Goal: Task Accomplishment & Management: Manage account settings

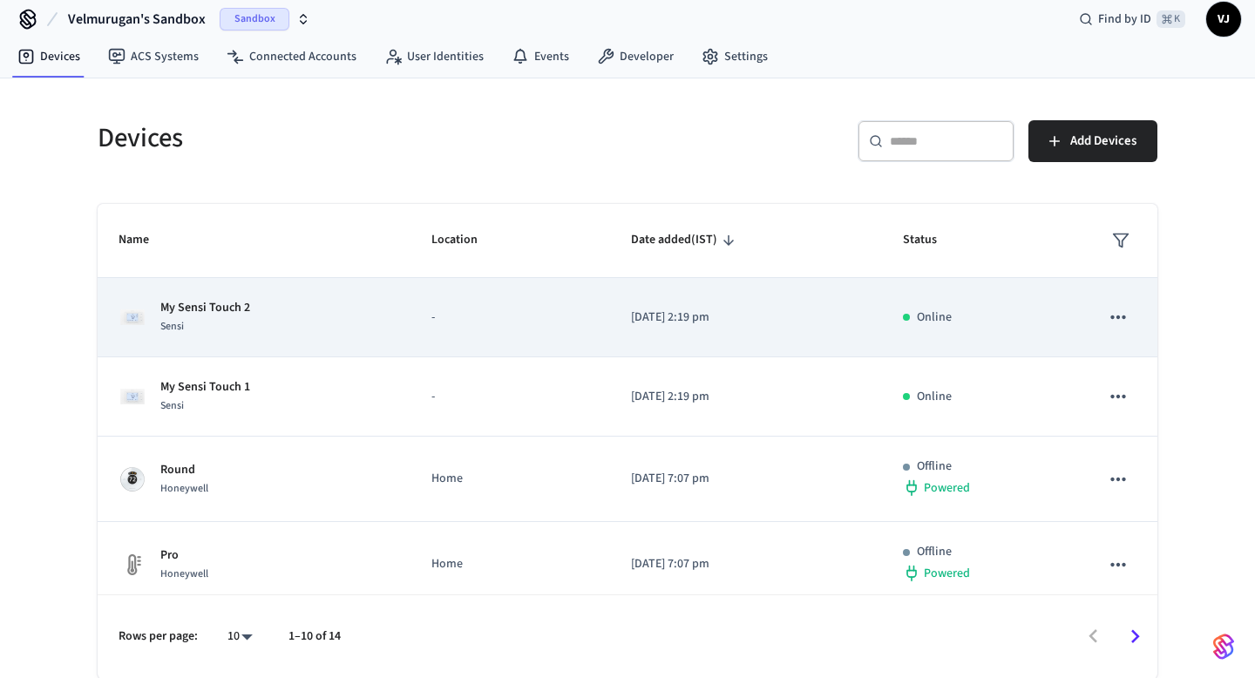
click at [227, 306] on p "My Sensi Touch 2" at bounding box center [205, 308] width 90 height 18
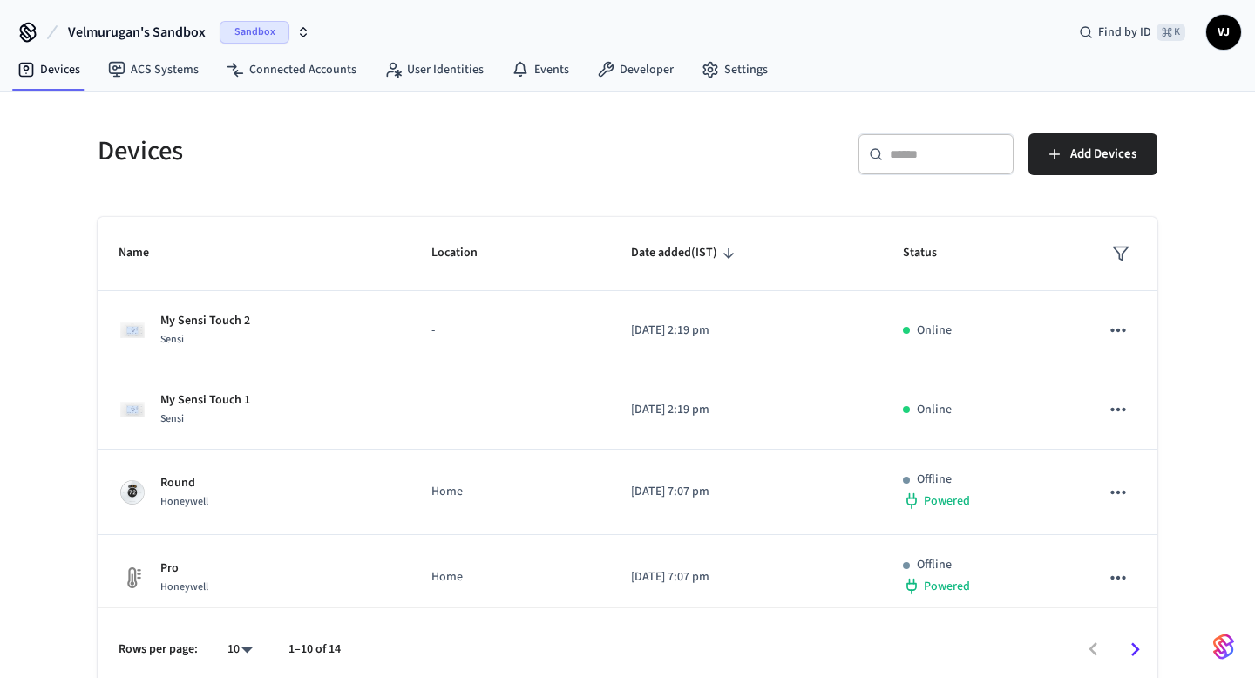
scroll to position [13, 0]
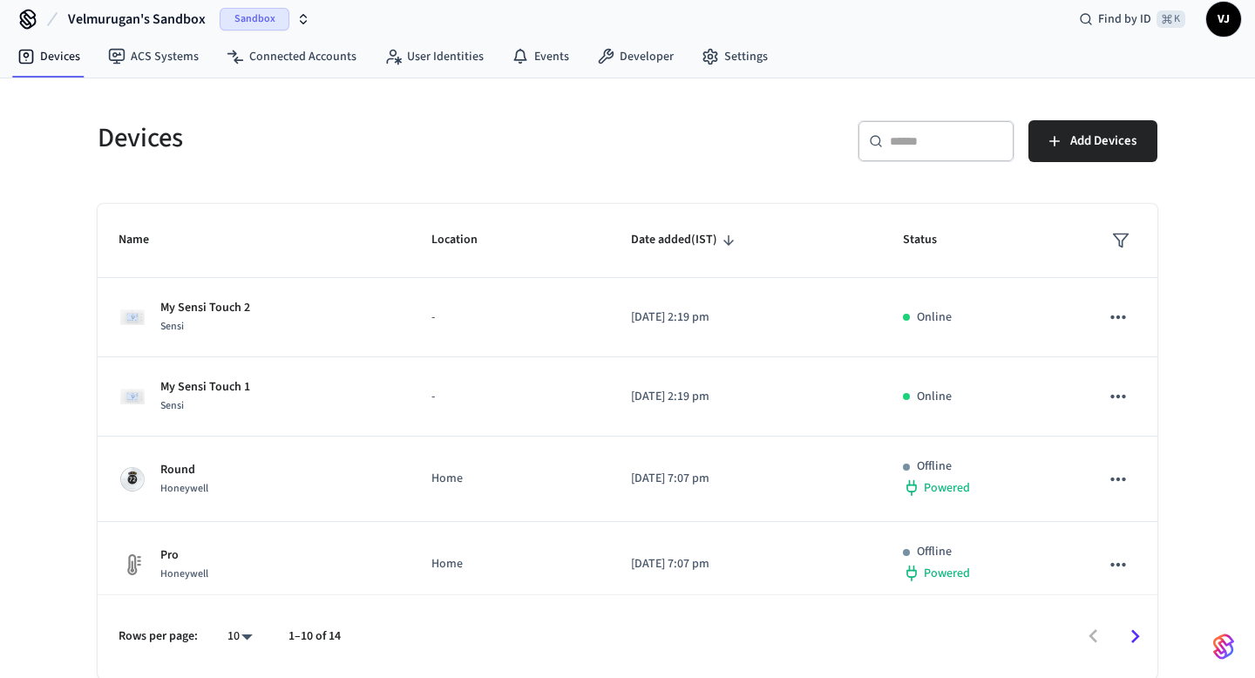
click at [921, 129] on div "​ ​" at bounding box center [935, 141] width 157 height 42
paste input "**********"
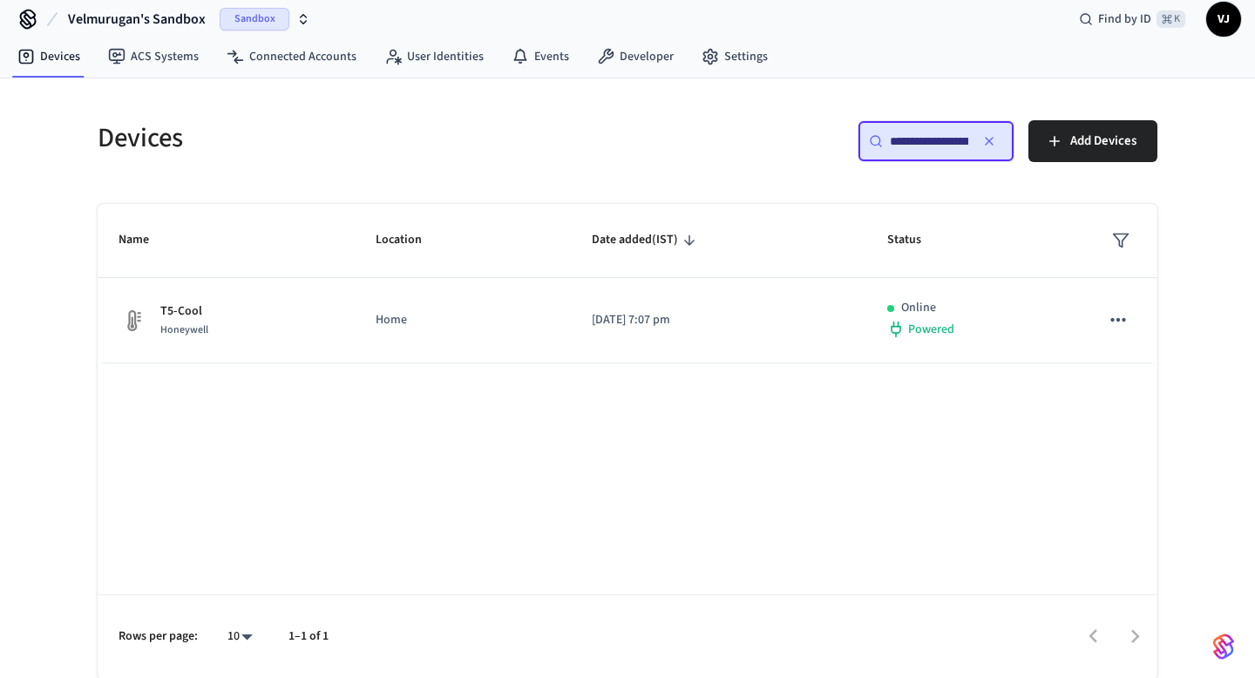
scroll to position [0, 130]
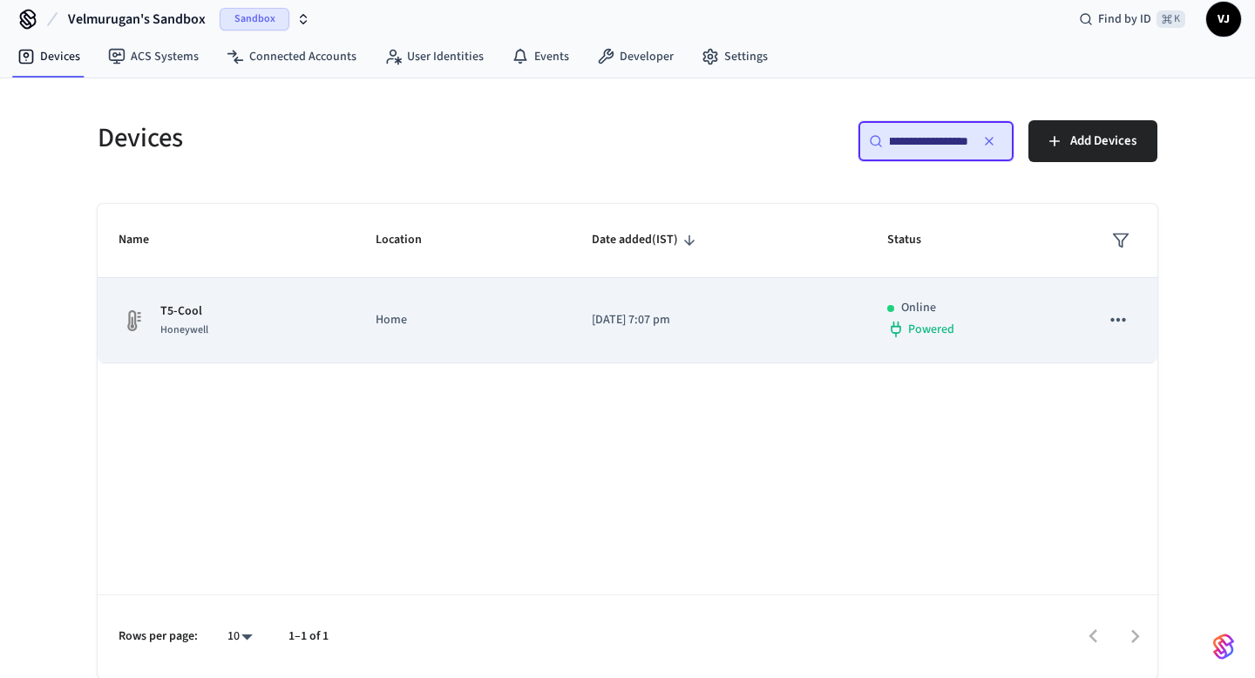
type input "**********"
click at [172, 308] on p "T5-Cool" at bounding box center [184, 311] width 48 height 18
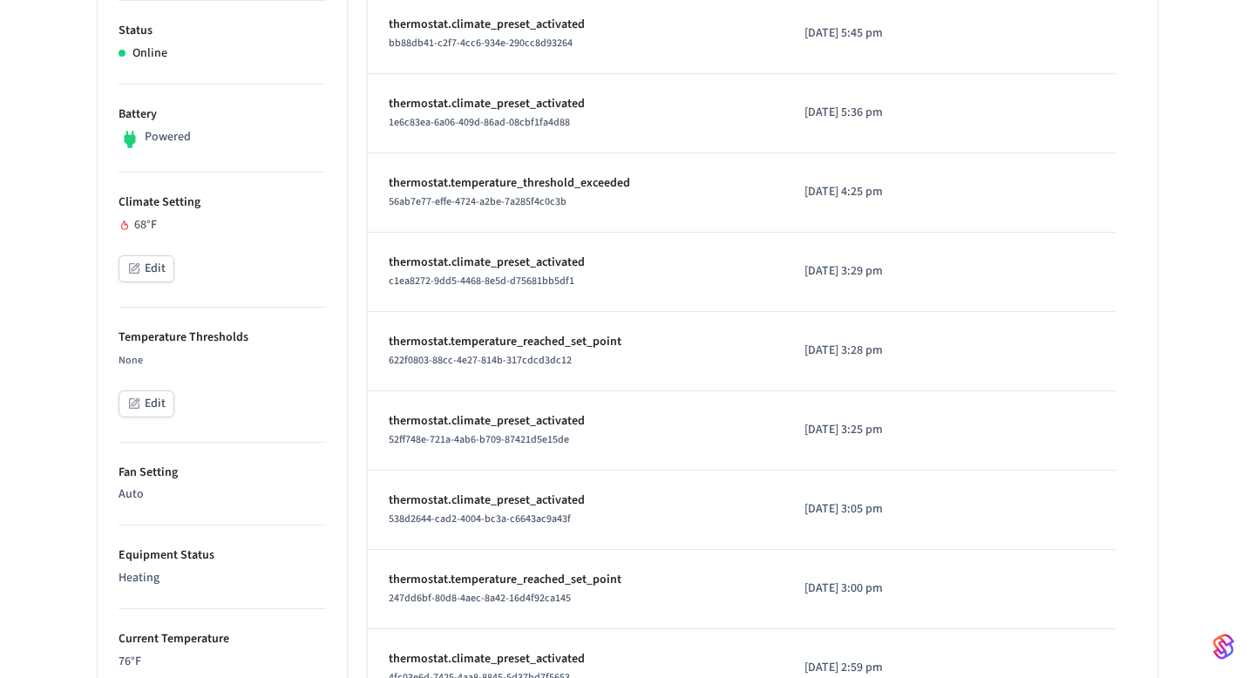
scroll to position [457, 0]
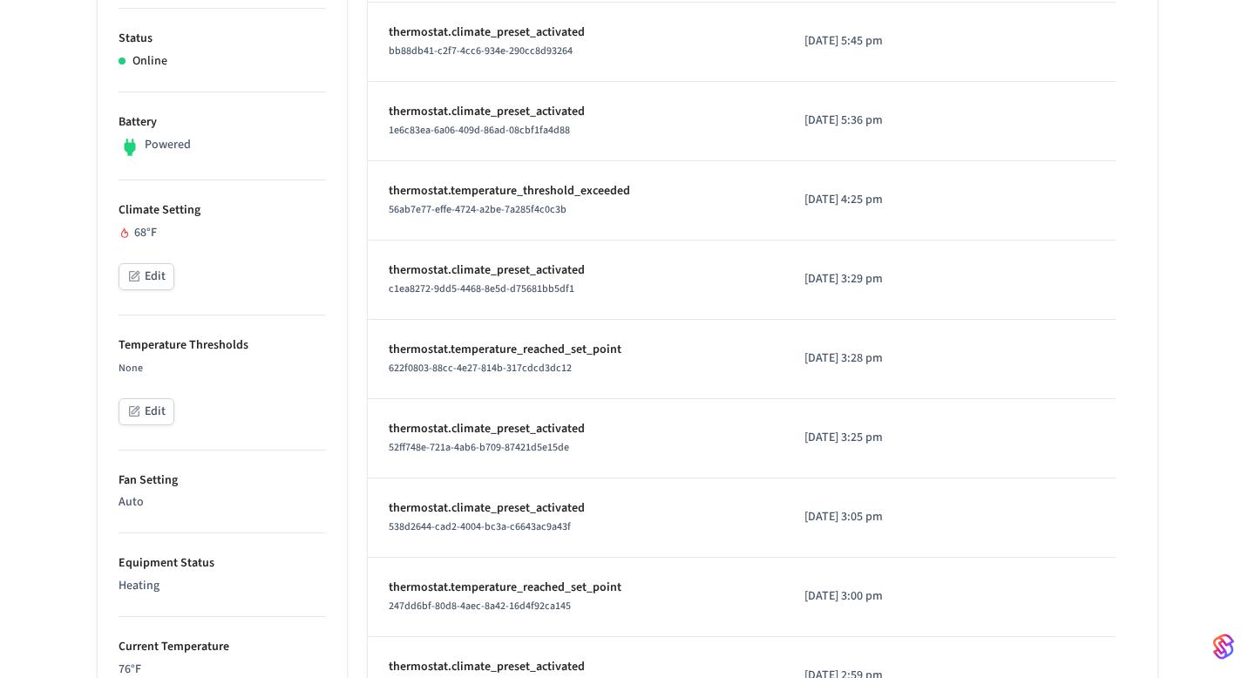
click at [159, 274] on button "Edit" at bounding box center [146, 276] width 56 height 27
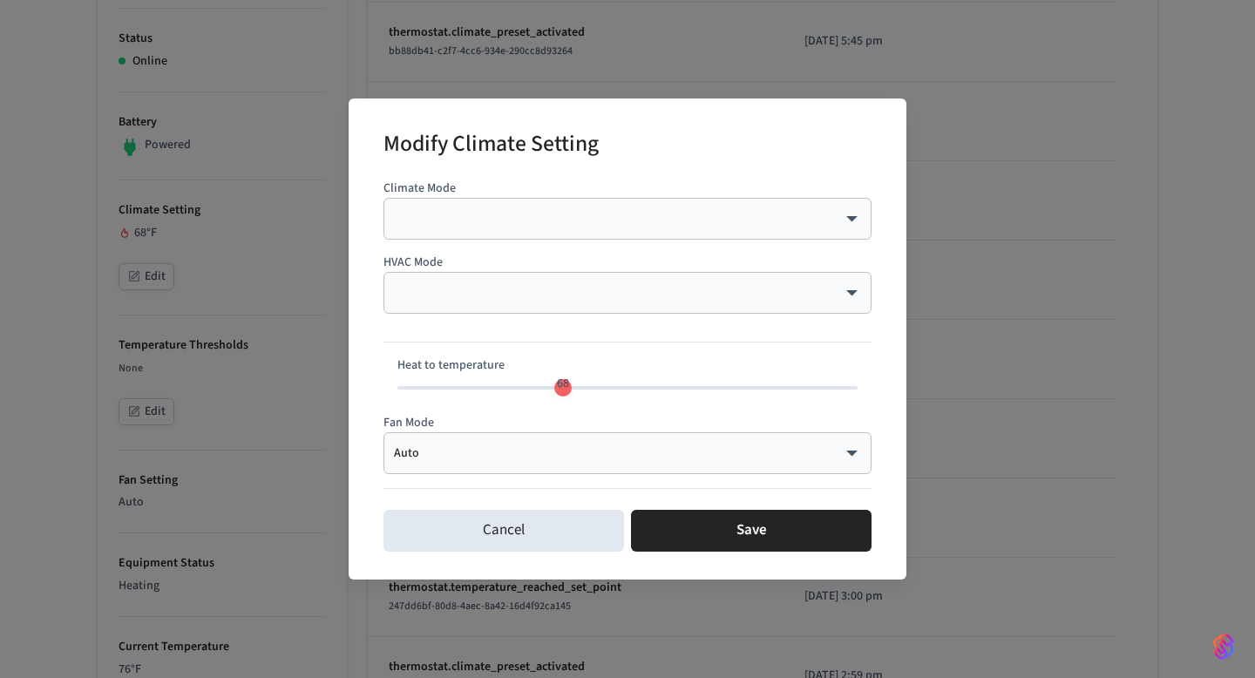
click at [526, 303] on div "​ **** ​" at bounding box center [627, 293] width 488 height 42
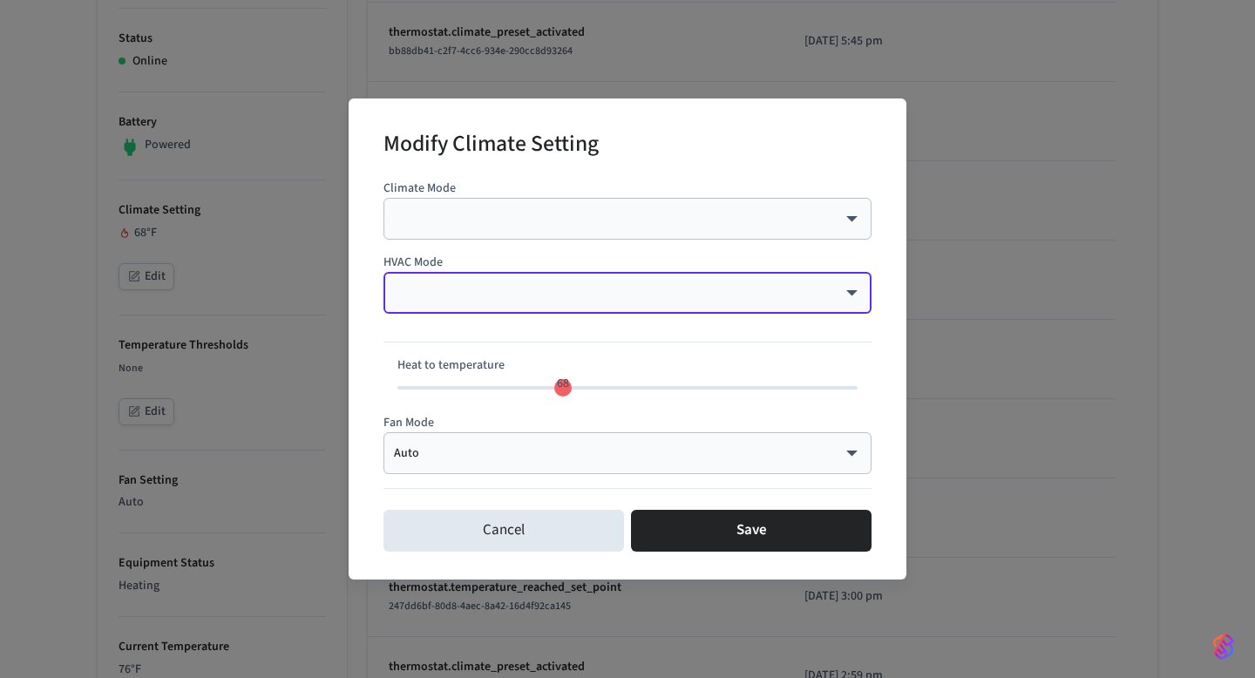
click at [852, 301] on body "Velmurugan's Sandbox Sandbox Find by ID ⌘ K VJ Devices ACS Systems Connected Ac…" at bounding box center [627, 407] width 1255 height 1729
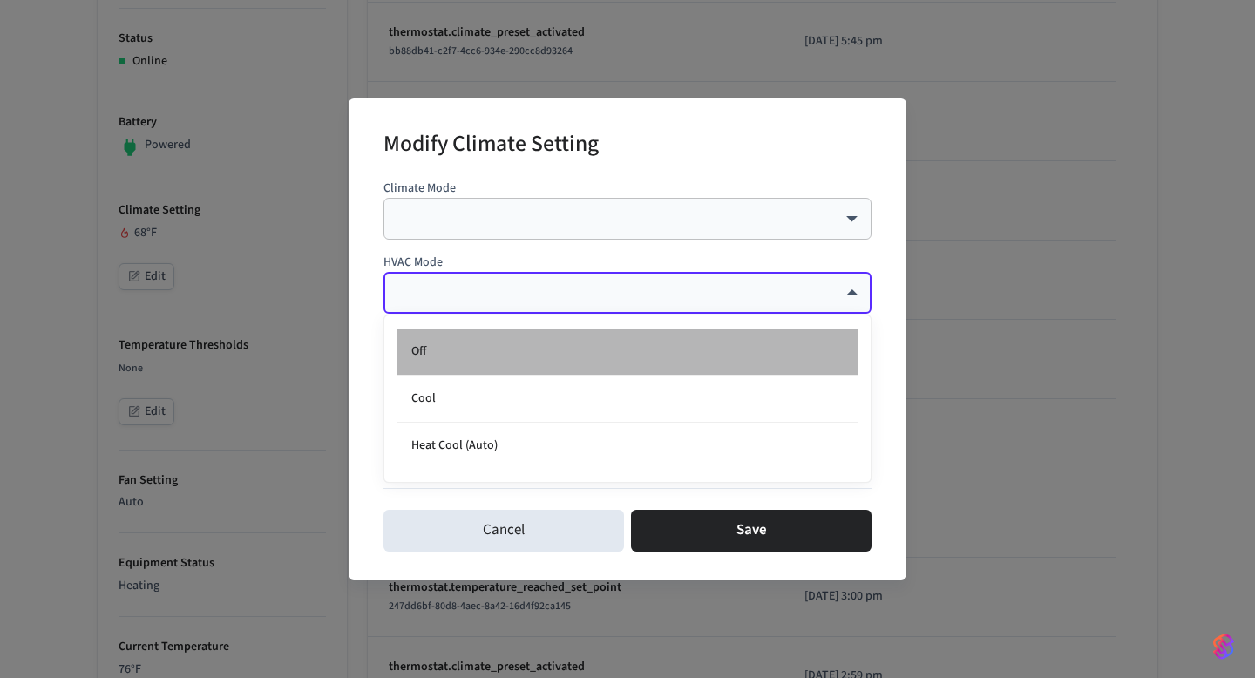
click at [673, 357] on li "Off" at bounding box center [627, 351] width 460 height 47
type input "***"
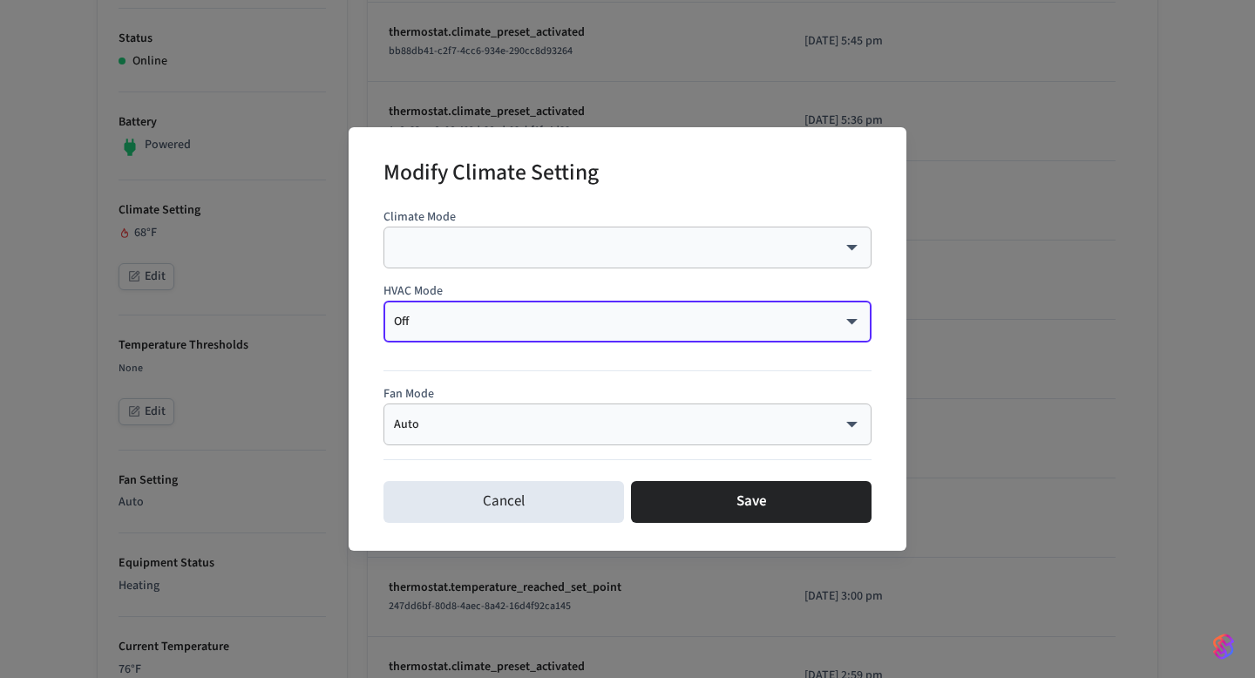
click at [635, 255] on body "Velmurugan's Sandbox Sandbox Find by ID ⌘ K VJ Devices ACS Systems Connected Ac…" at bounding box center [627, 407] width 1255 height 1729
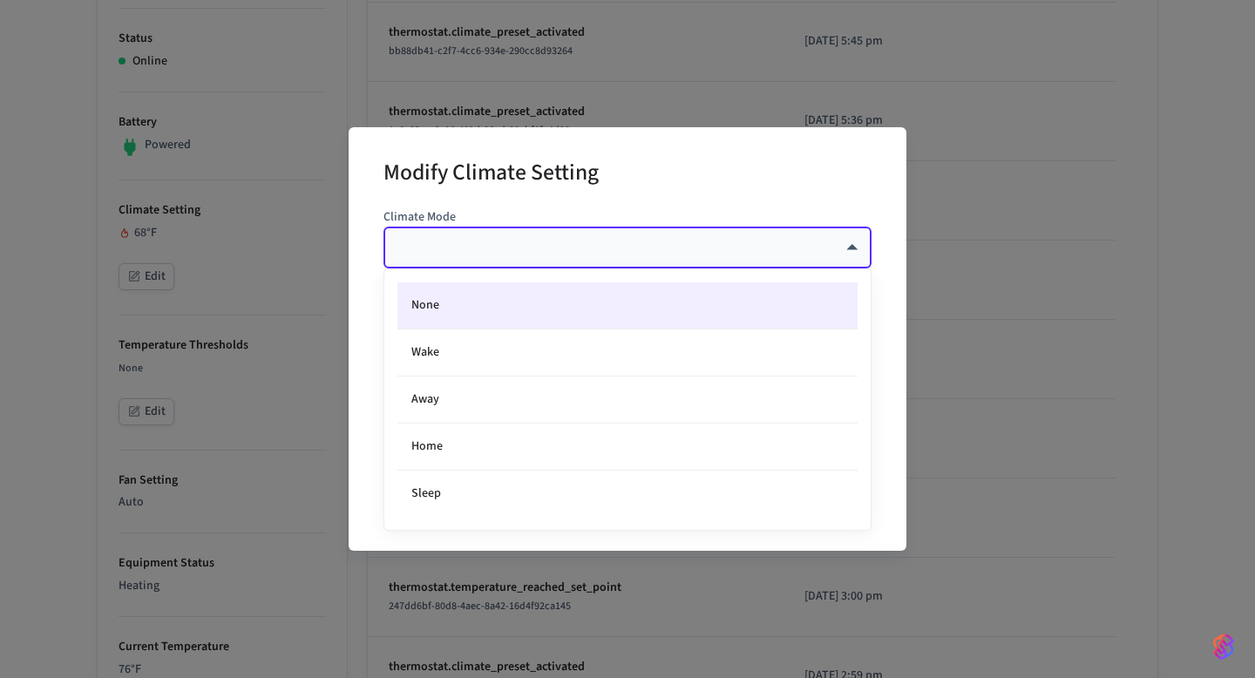
click at [309, 263] on div at bounding box center [627, 339] width 1255 height 678
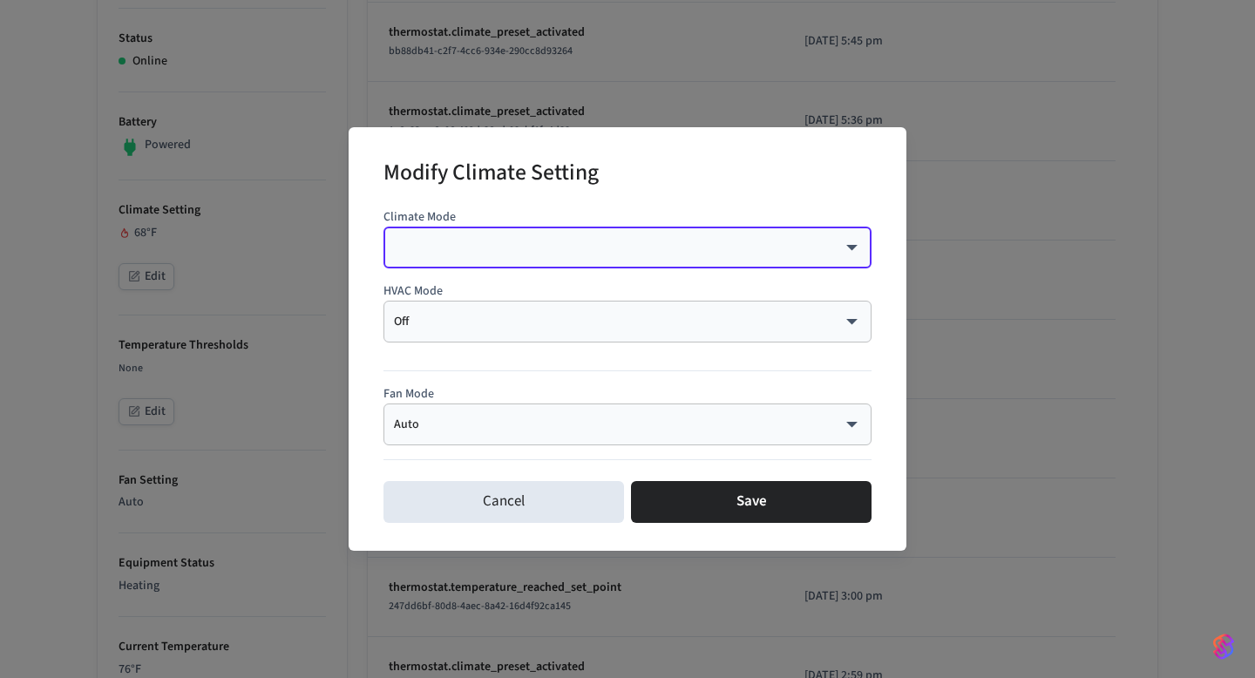
click at [256, 322] on div "Modify Climate Setting Climate Mode ​ ​ HVAC Mode Off *** ​ Fan Mode Auto **** …" at bounding box center [627, 339] width 1255 height 678
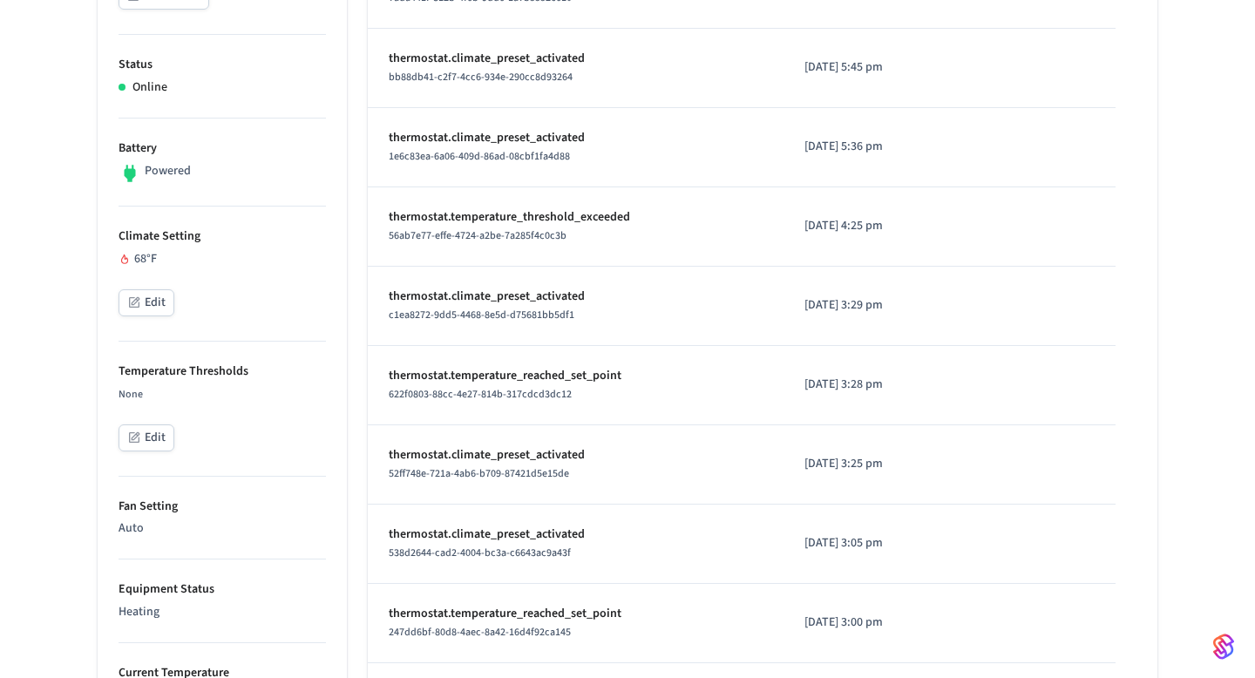
scroll to position [430, 0]
click at [147, 308] on button "Edit" at bounding box center [146, 303] width 56 height 27
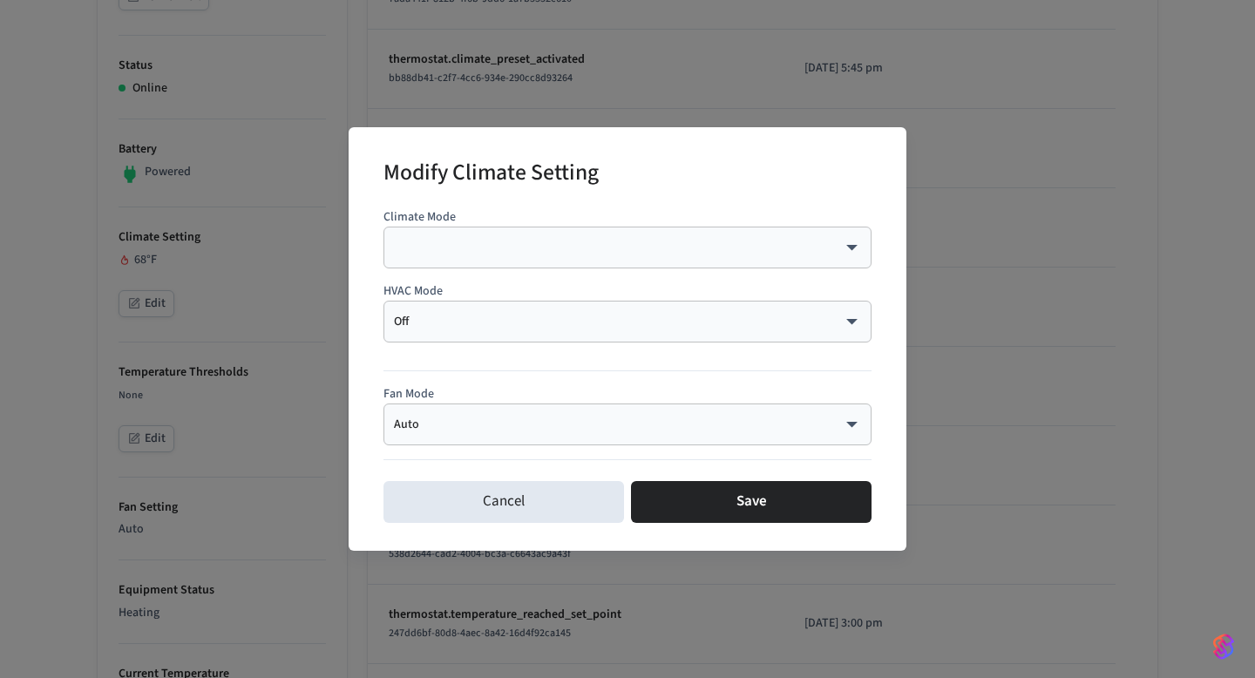
click at [467, 255] on body "Velmurugan's Sandbox Sandbox Find by ID ⌘ K VJ Devices ACS Systems Connected Ac…" at bounding box center [627, 434] width 1255 height 1729
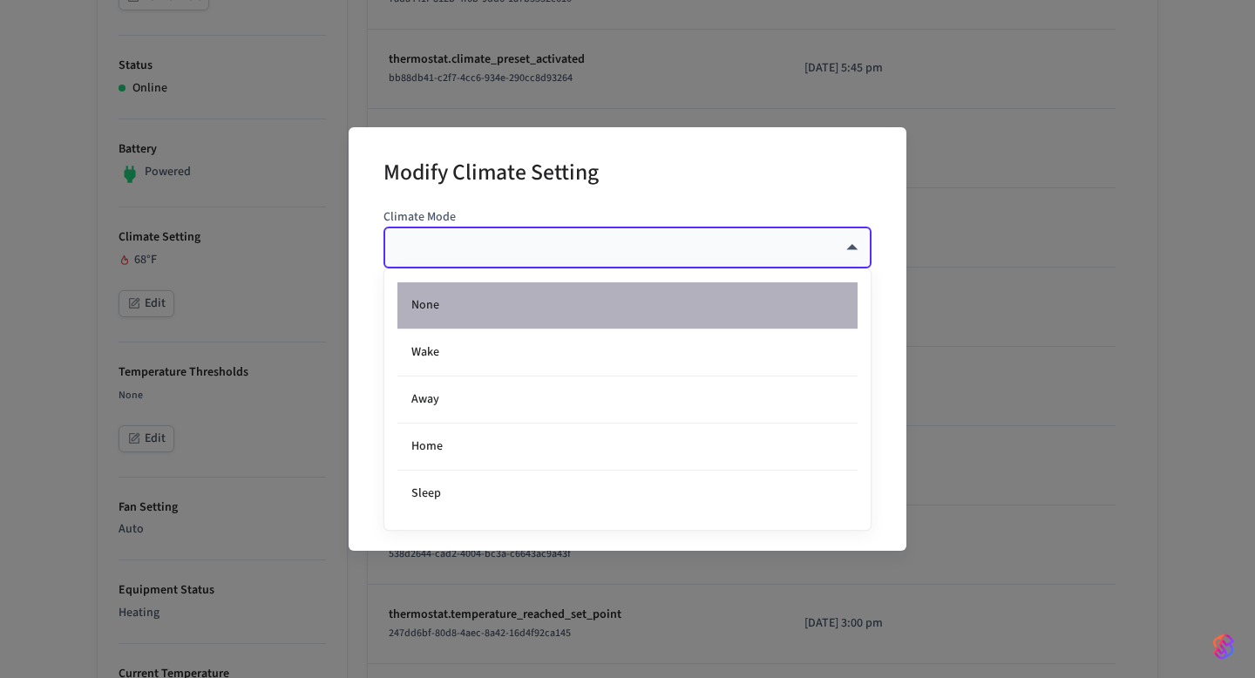
click at [457, 301] on li "None" at bounding box center [627, 305] width 460 height 47
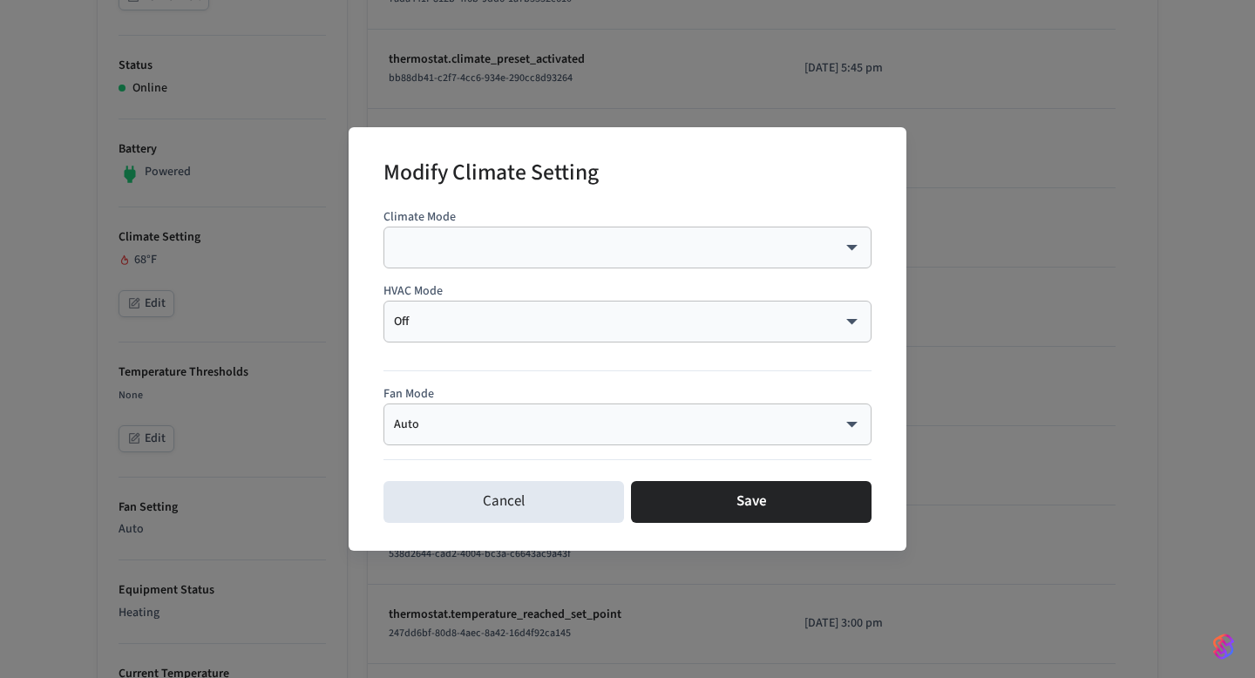
click at [457, 301] on div "Off *** ​" at bounding box center [627, 322] width 488 height 42
click at [469, 263] on div "​ ​" at bounding box center [627, 248] width 488 height 42
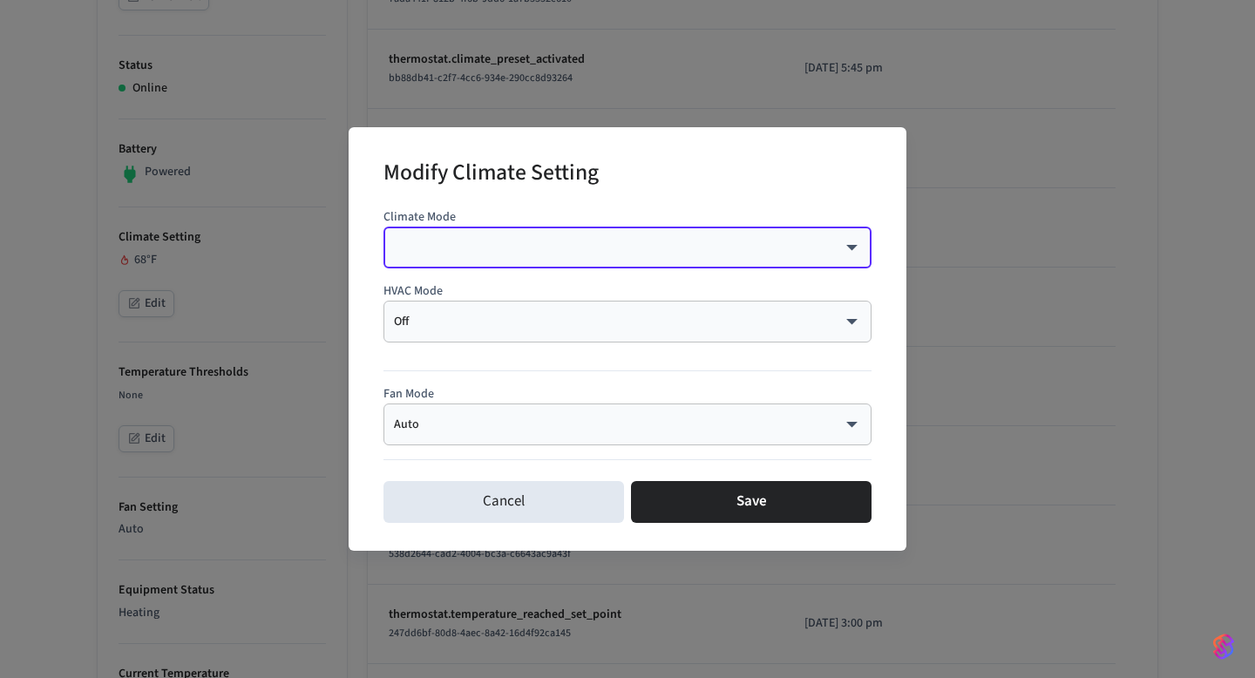
click at [451, 261] on div "​ ​" at bounding box center [627, 248] width 488 height 42
click at [492, 257] on div "​ ​" at bounding box center [627, 248] width 488 height 42
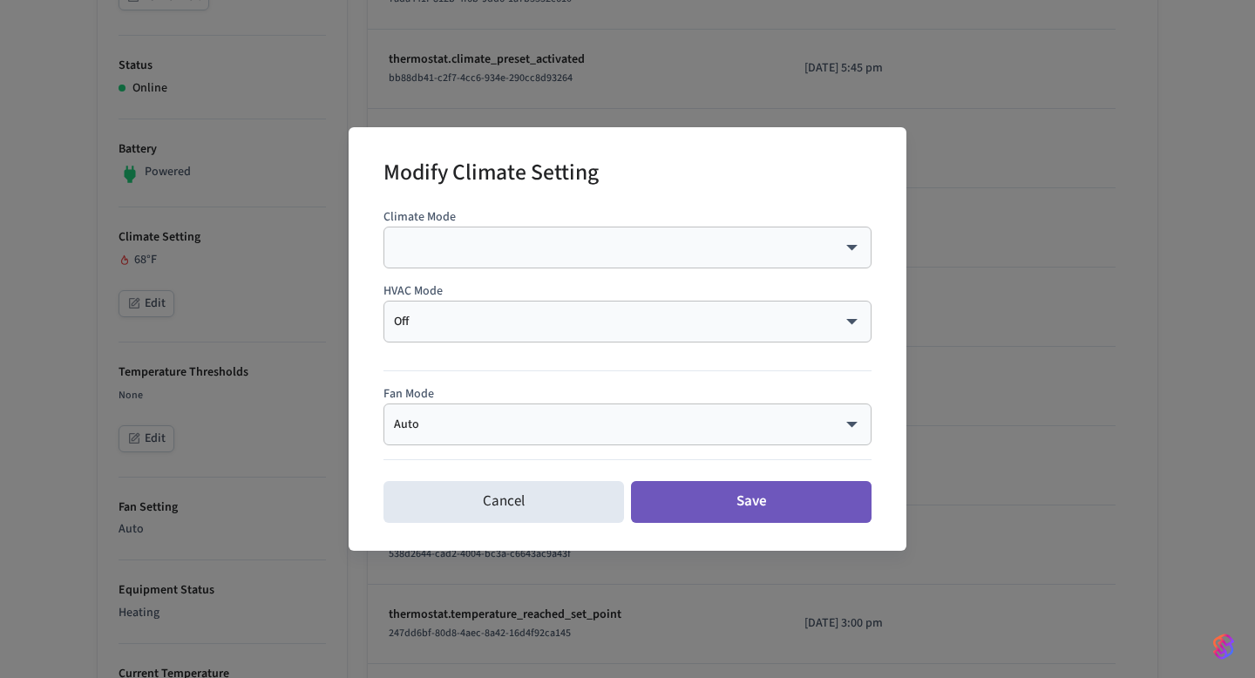
click at [720, 515] on button "Save" at bounding box center [751, 502] width 240 height 42
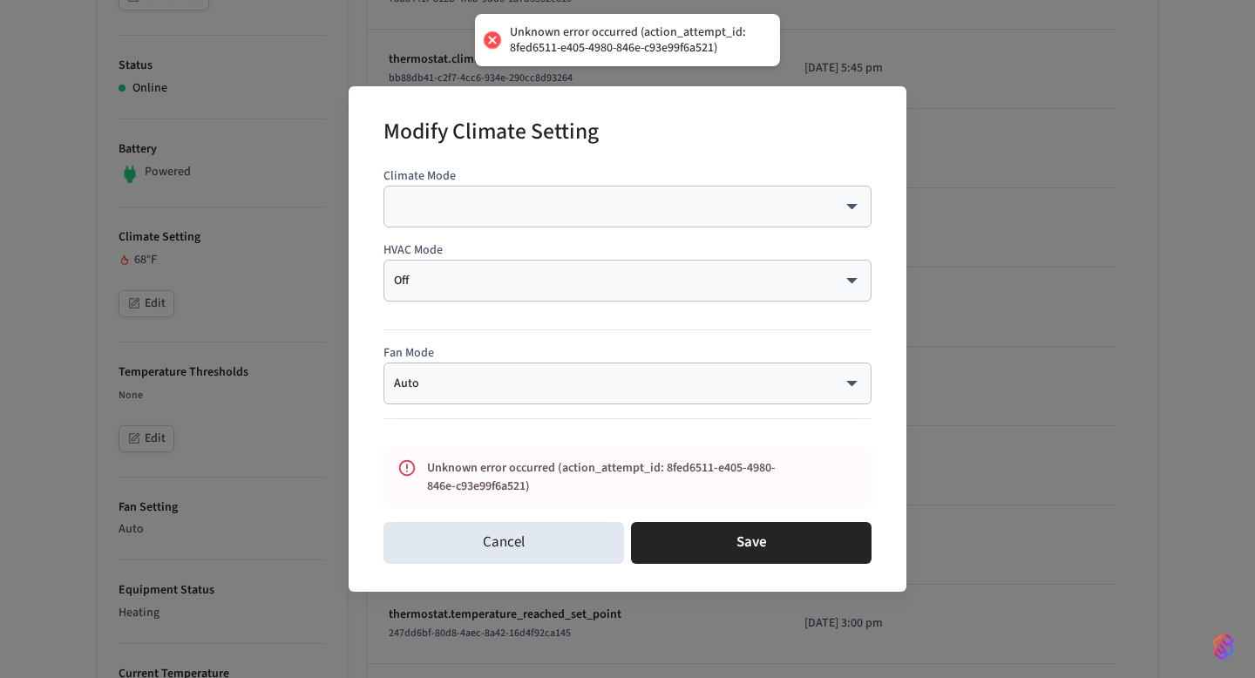
click at [824, 208] on body "Unknown error occurred (action_attempt_id: 8fed6511-e405-4980-846e-c93e99f6a521…" at bounding box center [627, 434] width 1255 height 1729
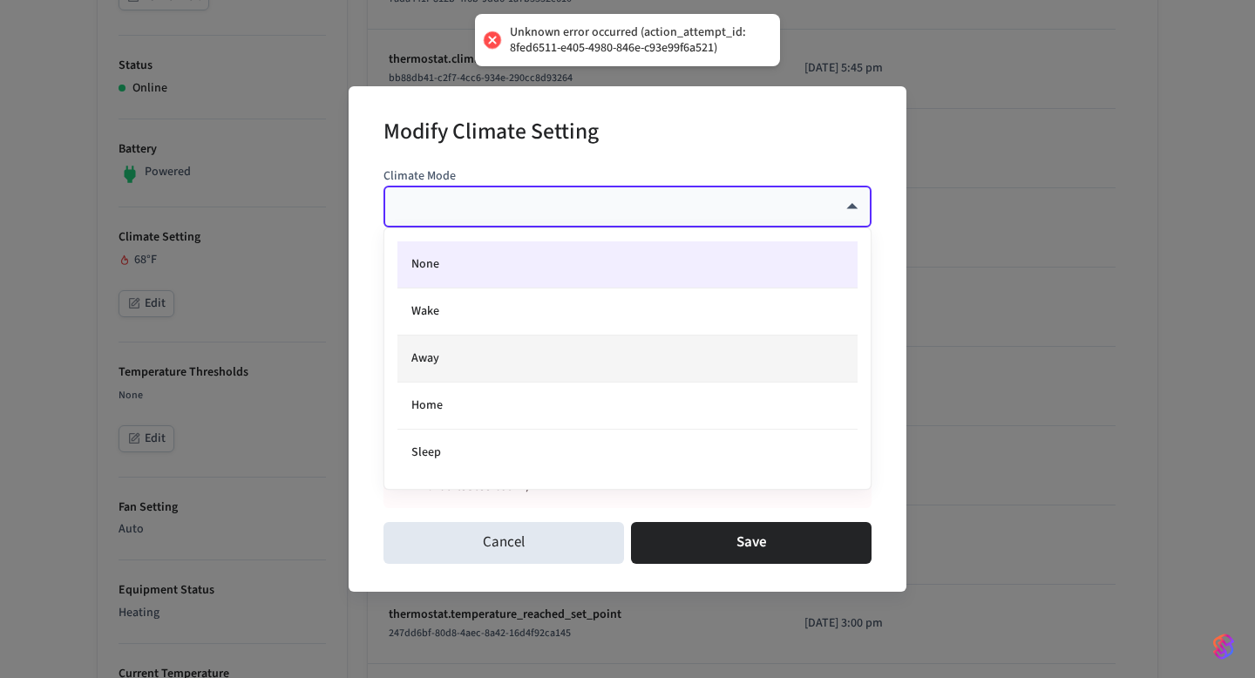
click at [551, 353] on li "Away" at bounding box center [627, 358] width 460 height 47
type input "****"
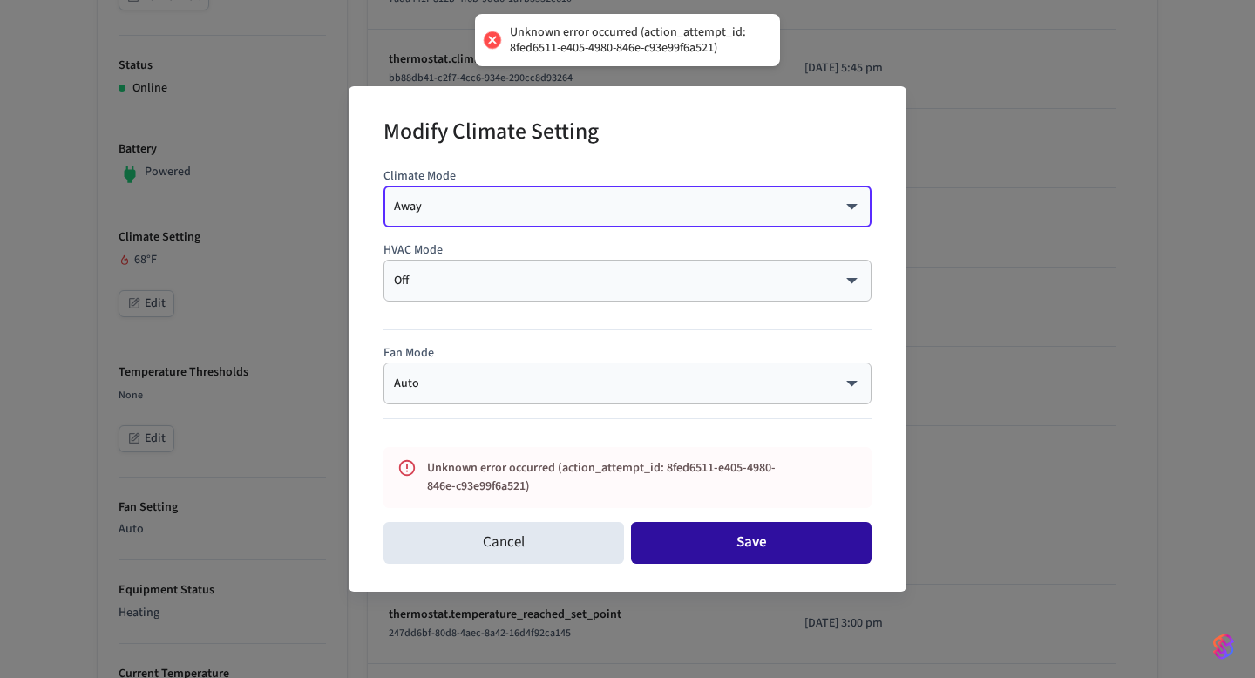
click at [735, 544] on button "Save" at bounding box center [751, 543] width 240 height 42
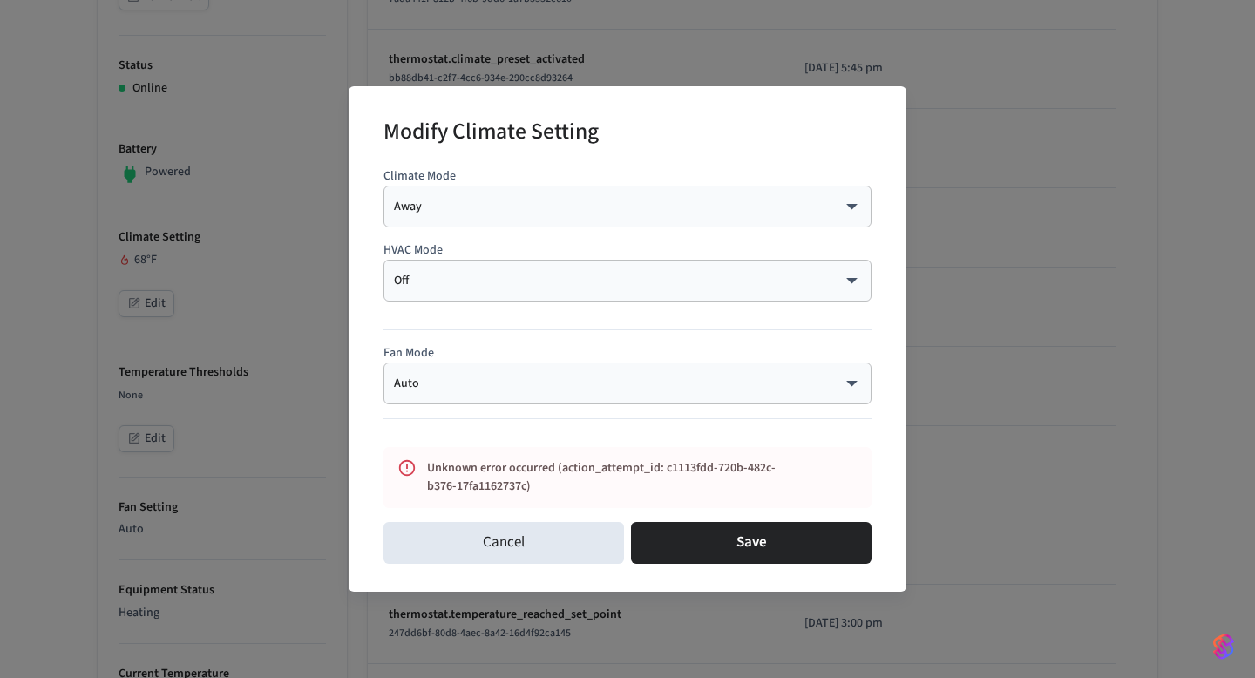
click at [630, 281] on body "Velmurugan's Sandbox Sandbox Find by ID ⌘ K VJ Devices ACS Systems Connected Ac…" at bounding box center [627, 434] width 1255 height 1729
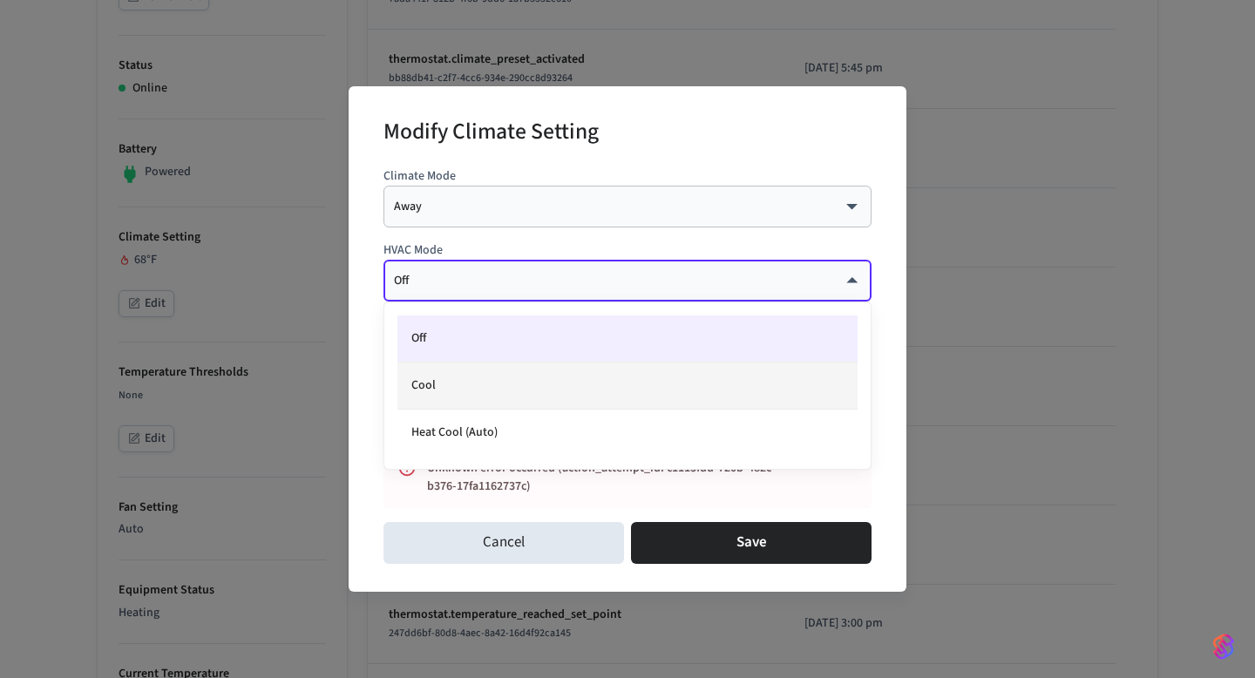
click at [553, 379] on li "Cool" at bounding box center [627, 385] width 460 height 47
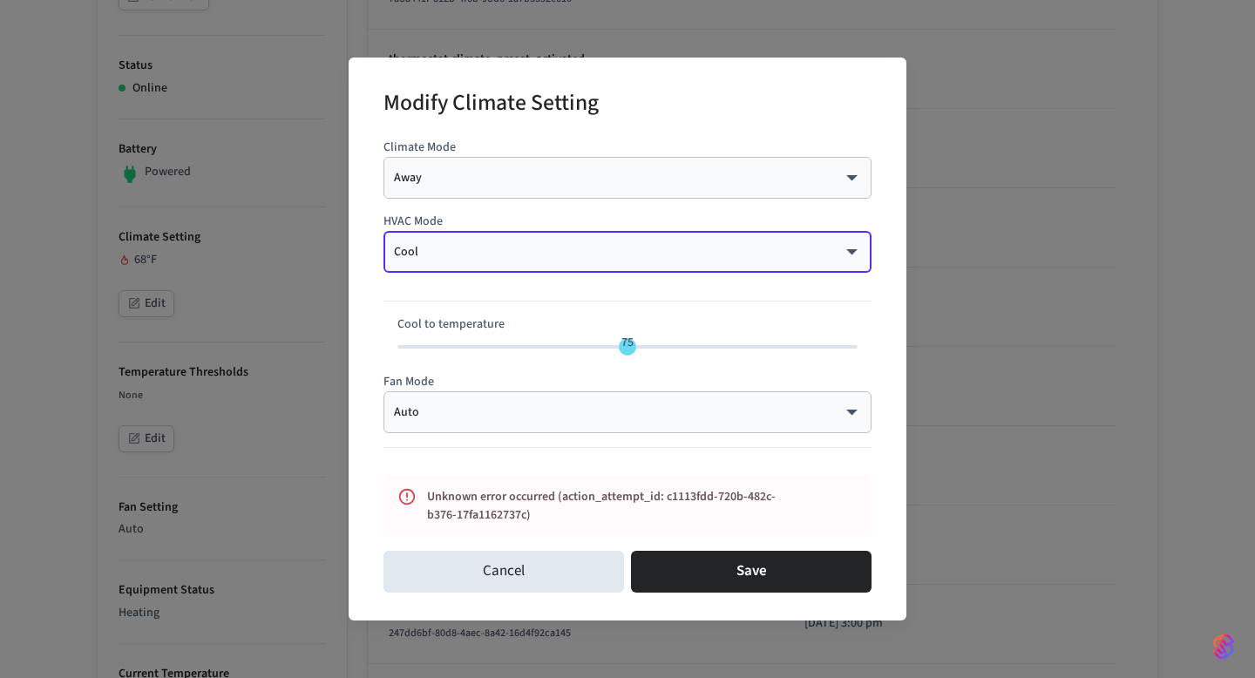
click at [603, 275] on div at bounding box center [627, 294] width 488 height 43
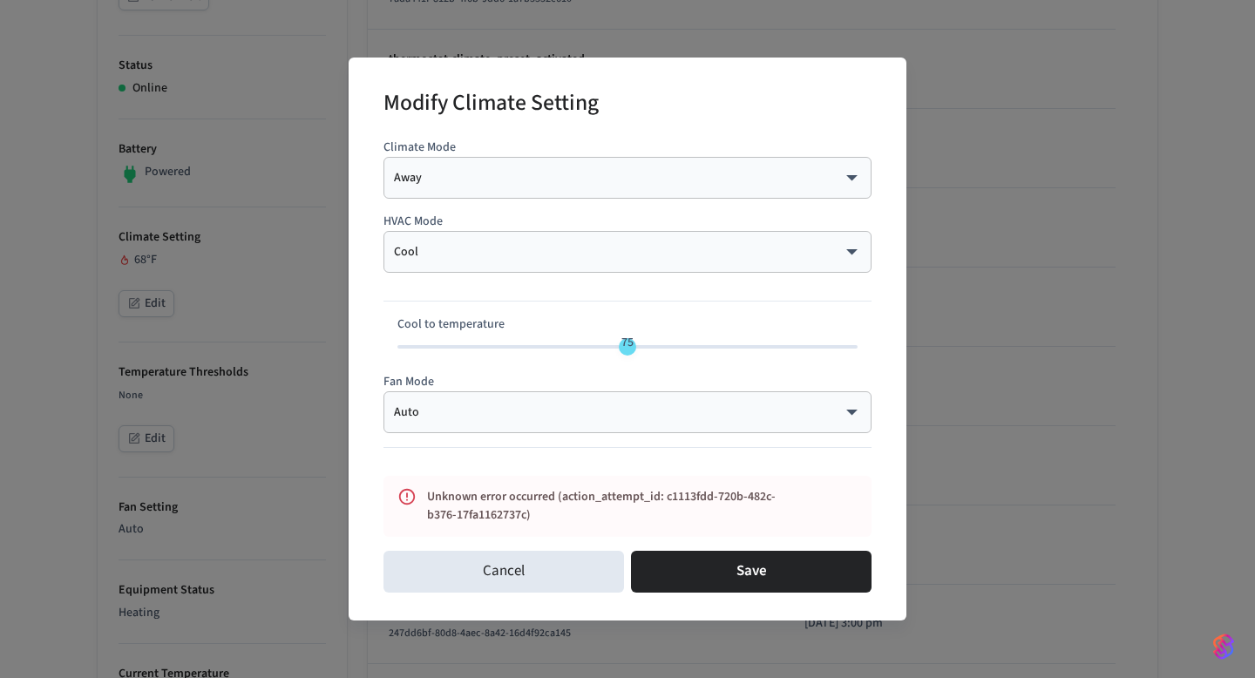
click at [608, 253] on body "Velmurugan's Sandbox Sandbox Find by ID ⌘ K VJ Devices ACS Systems Connected Ac…" at bounding box center [627, 434] width 1255 height 1729
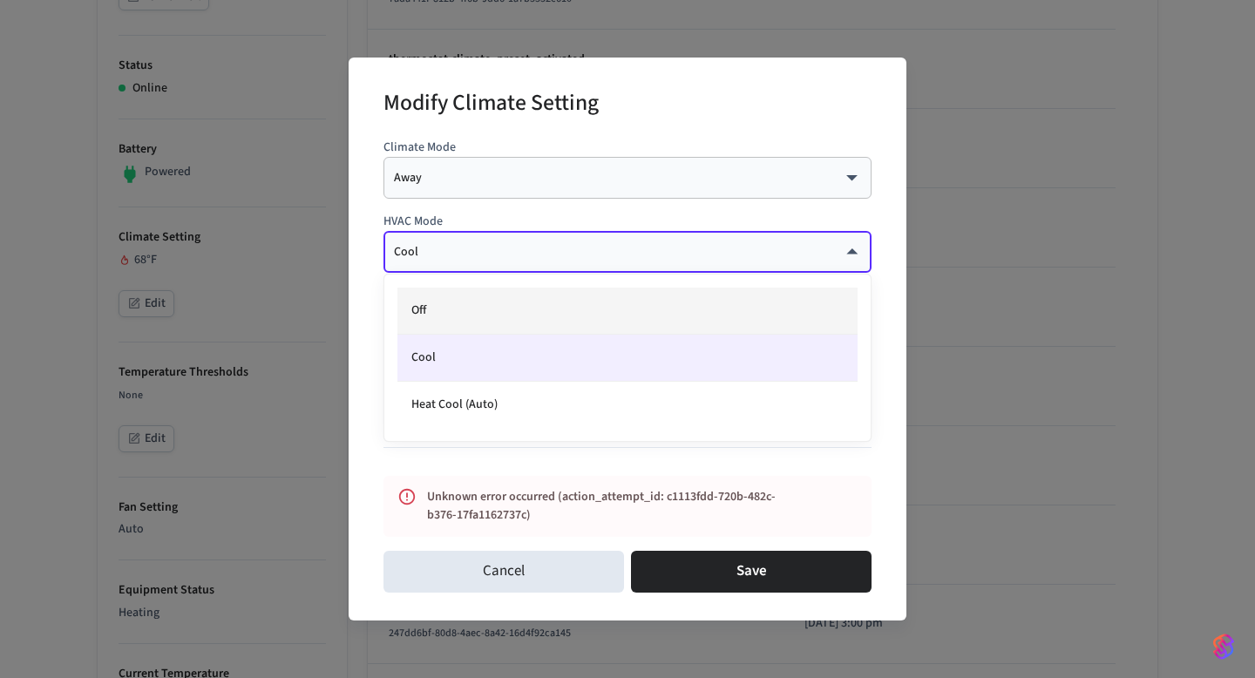
click at [526, 309] on li "Off" at bounding box center [627, 311] width 460 height 47
type input "***"
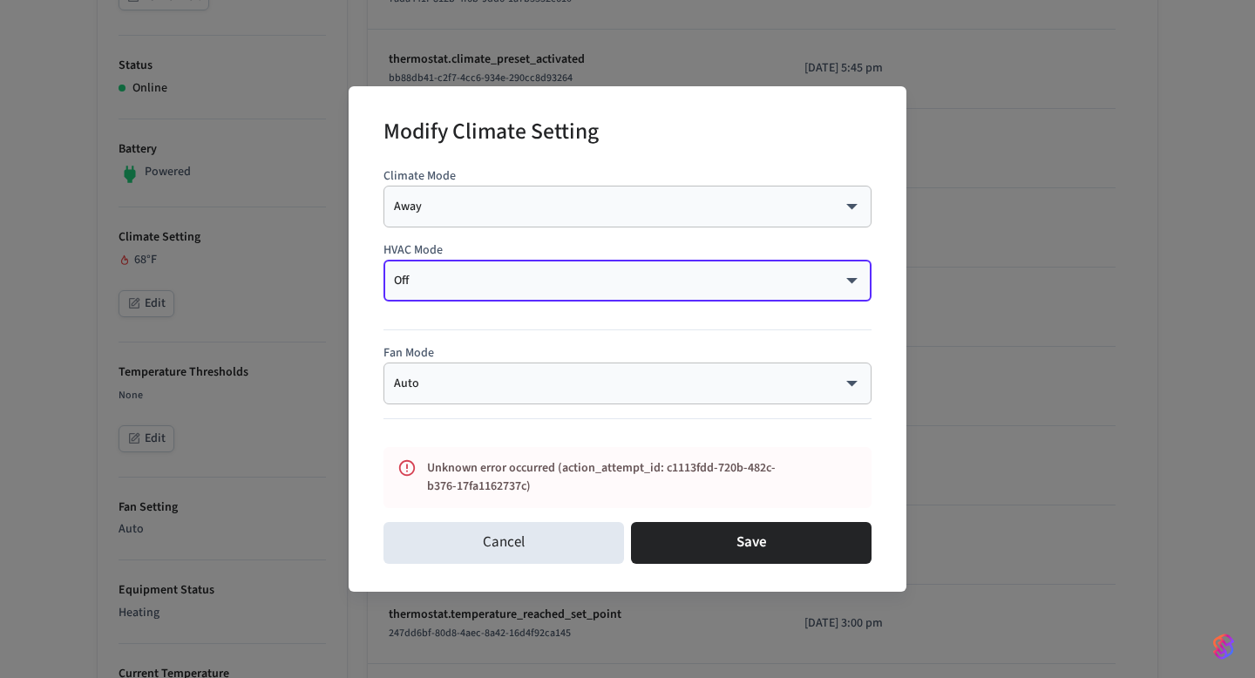
click at [596, 211] on body "Velmurugan's Sandbox Sandbox Find by ID ⌘ K VJ Devices ACS Systems Connected Ac…" at bounding box center [627, 434] width 1255 height 1729
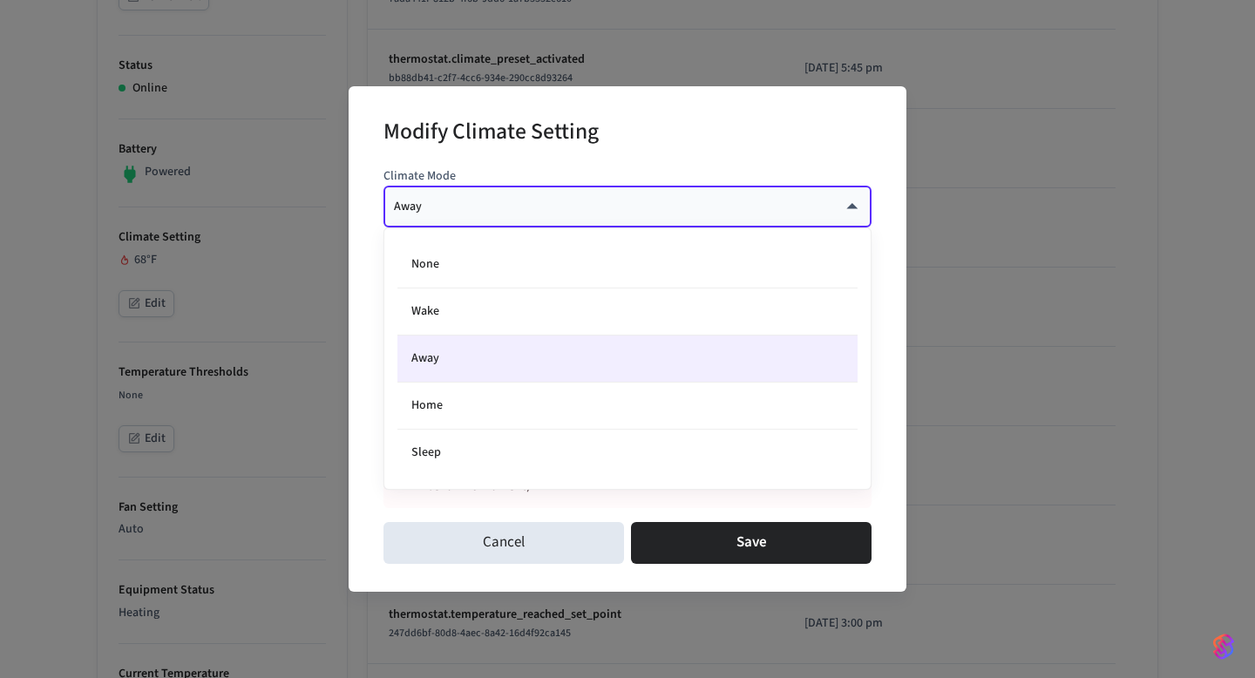
click at [596, 211] on div at bounding box center [627, 339] width 1255 height 678
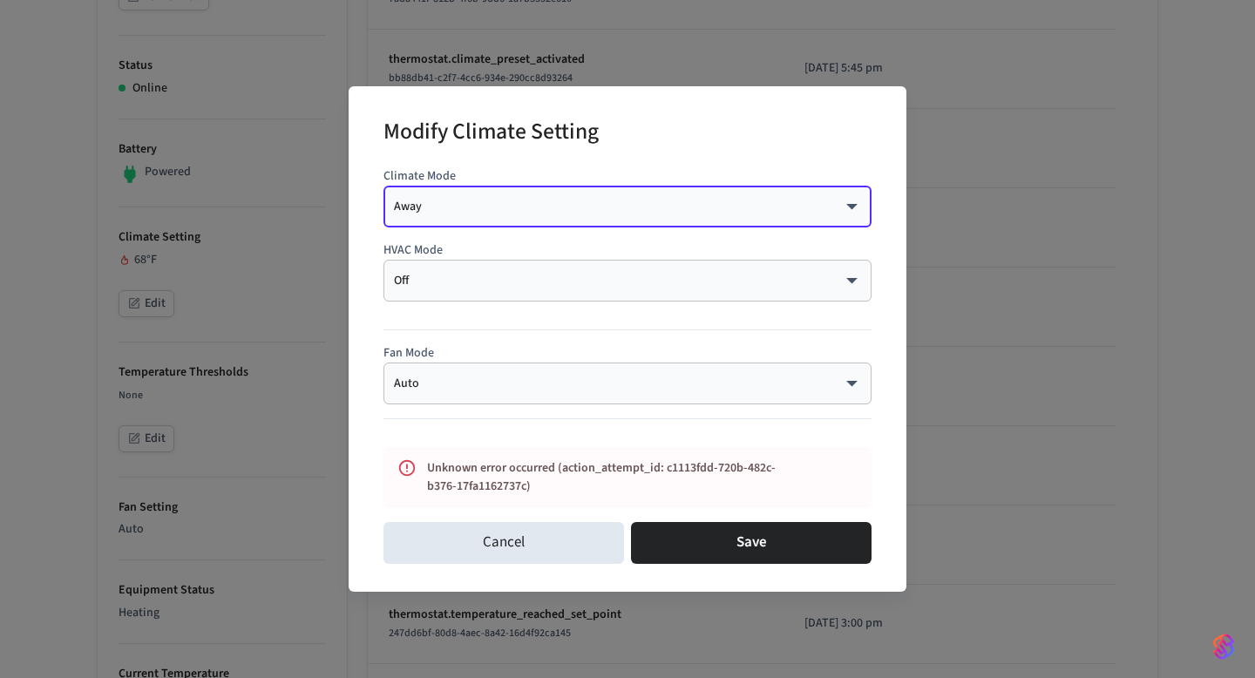
click at [585, 279] on body "Velmurugan's Sandbox Sandbox Find by ID ⌘ K VJ Devices ACS Systems Connected Ac…" at bounding box center [627, 434] width 1255 height 1729
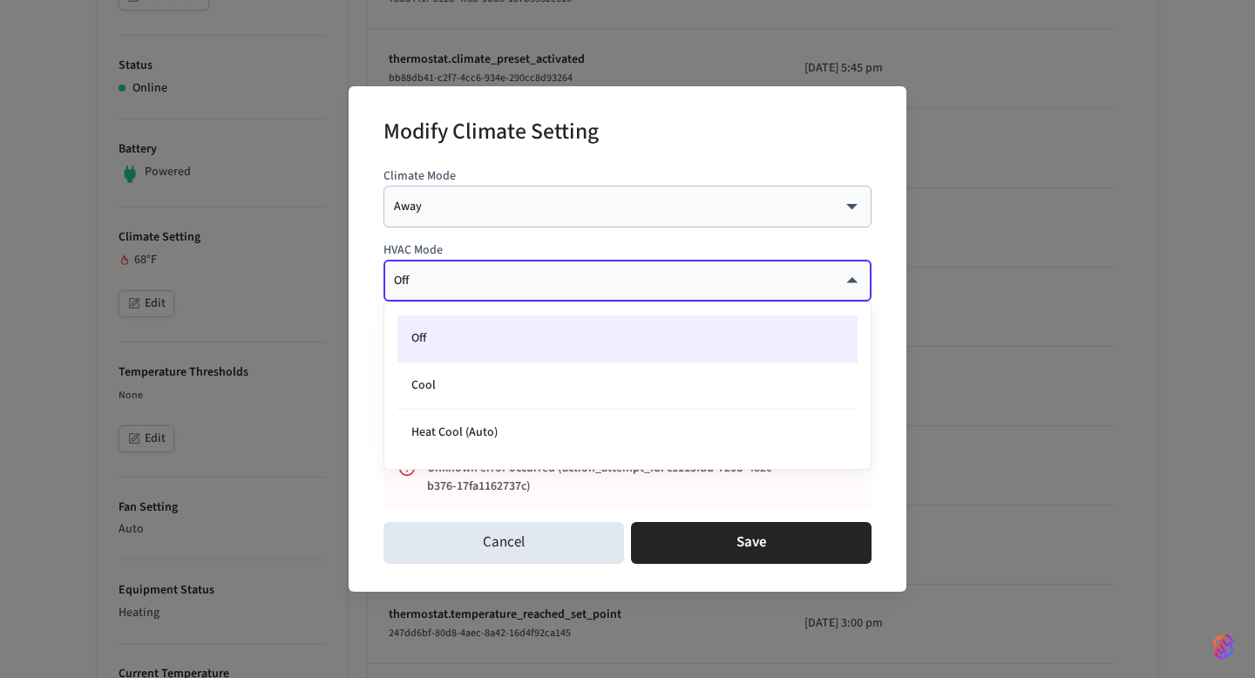
click at [529, 339] on li "Off" at bounding box center [627, 338] width 460 height 47
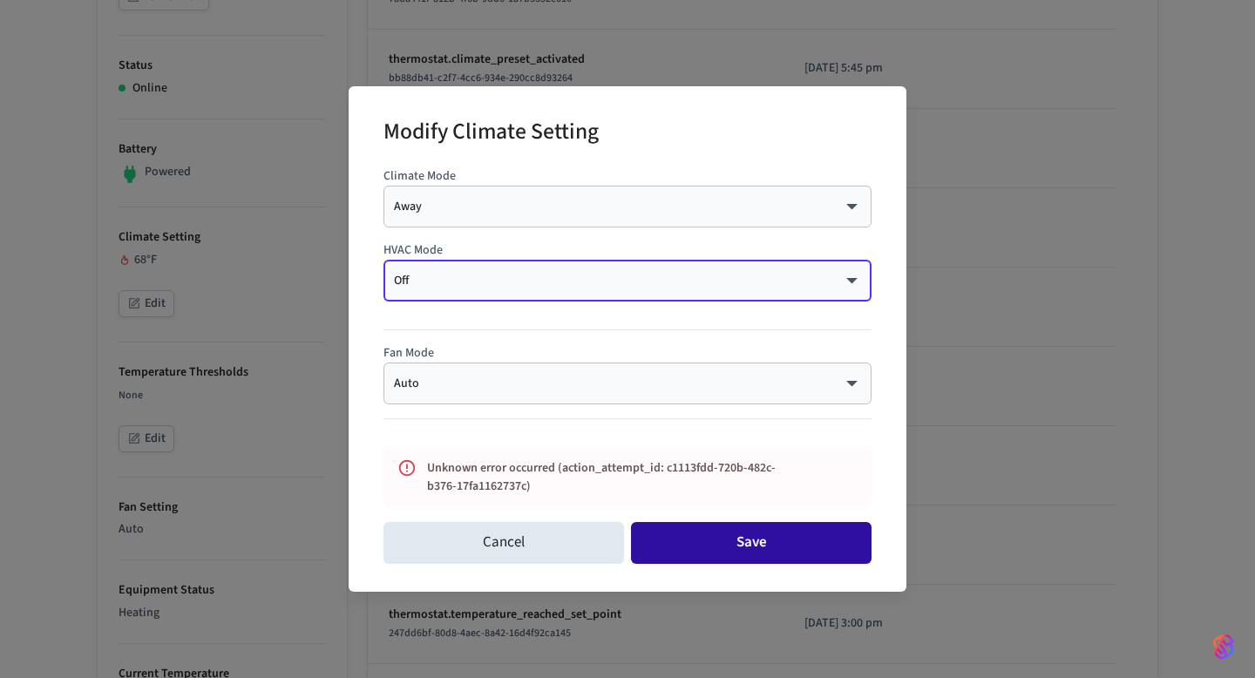
click at [695, 539] on button "Save" at bounding box center [751, 543] width 240 height 42
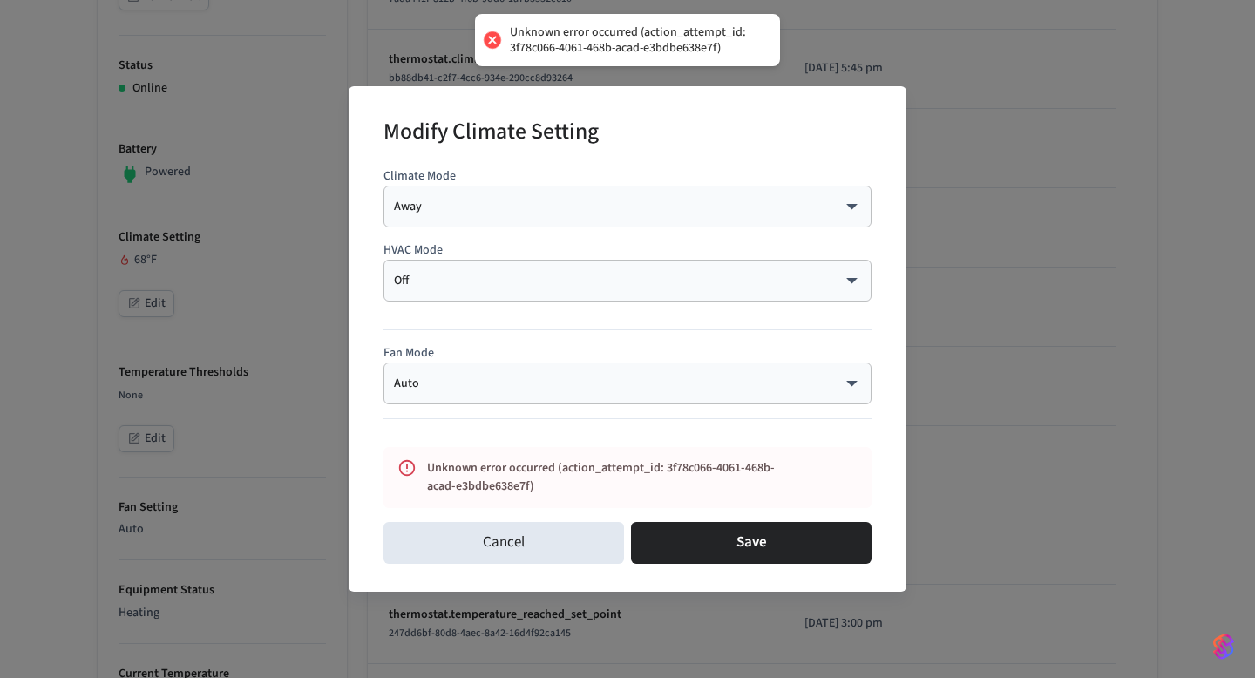
click at [631, 202] on body "Unknown error occurred (action_attempt_id: 3f78c066-4061-468b-acad-e3bdbe638e7f…" at bounding box center [627, 434] width 1255 height 1729
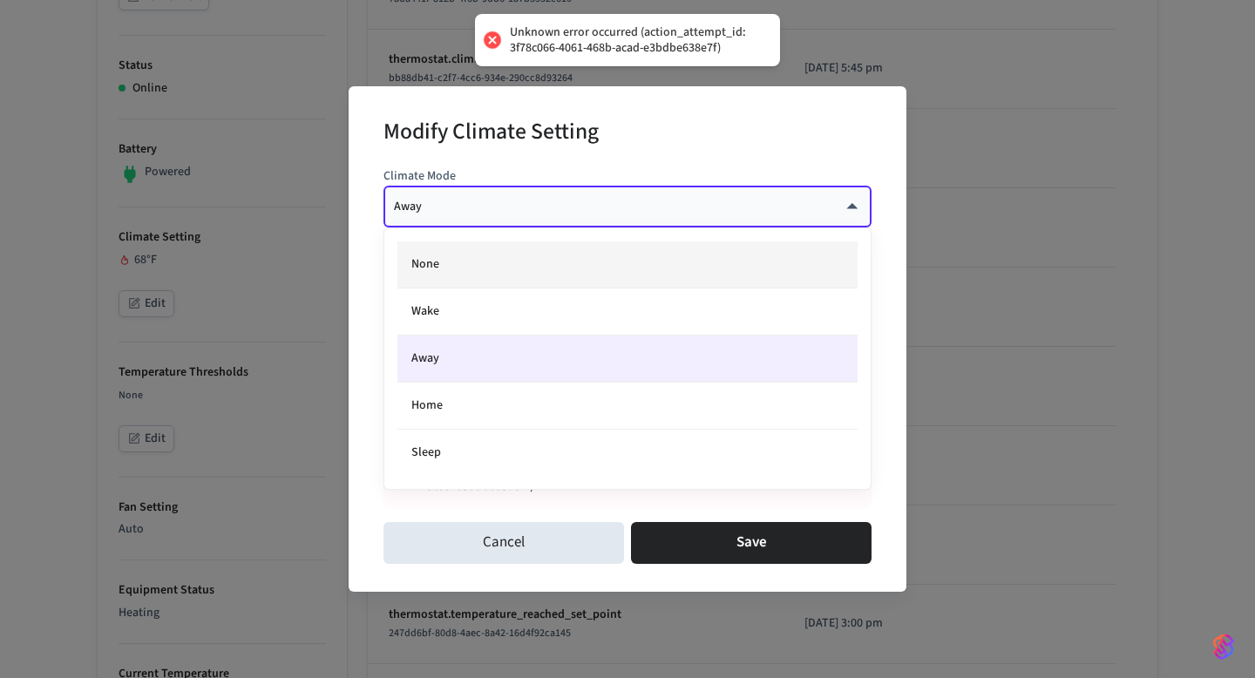
click at [530, 264] on li "None" at bounding box center [627, 264] width 460 height 47
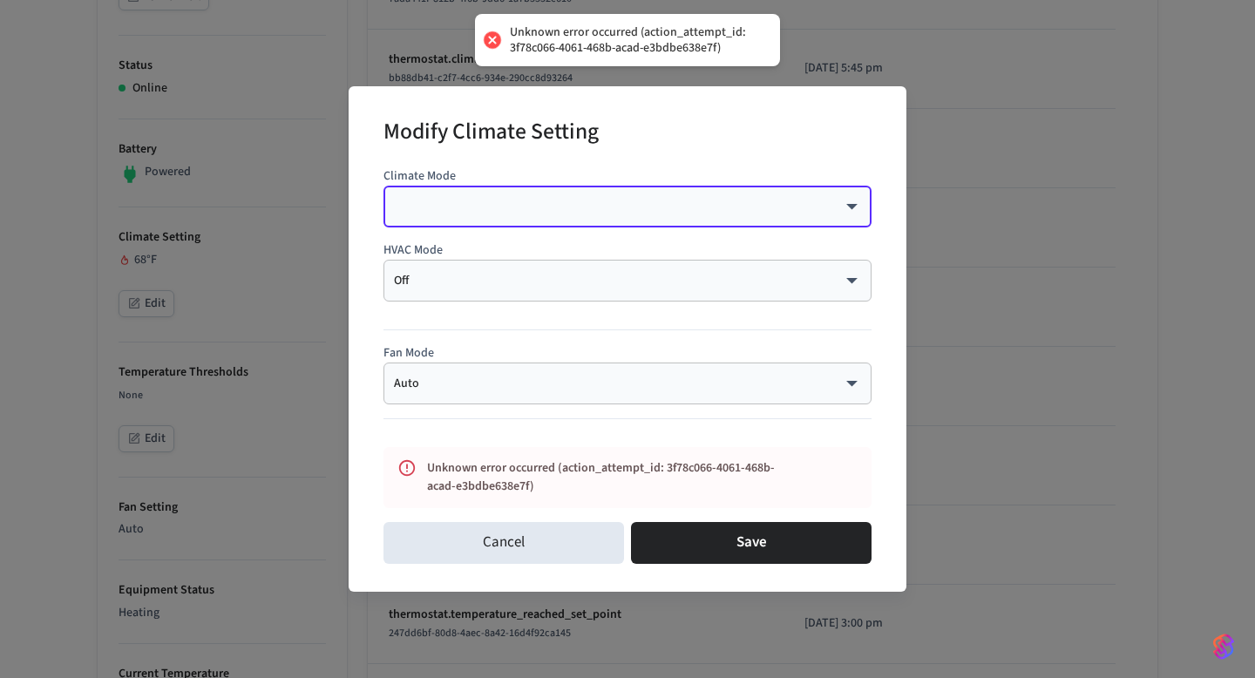
click at [554, 211] on body "Unknown error occurred (action_attempt_id: 3f78c066-4061-468b-acad-e3bdbe638e7f…" at bounding box center [627, 434] width 1255 height 1729
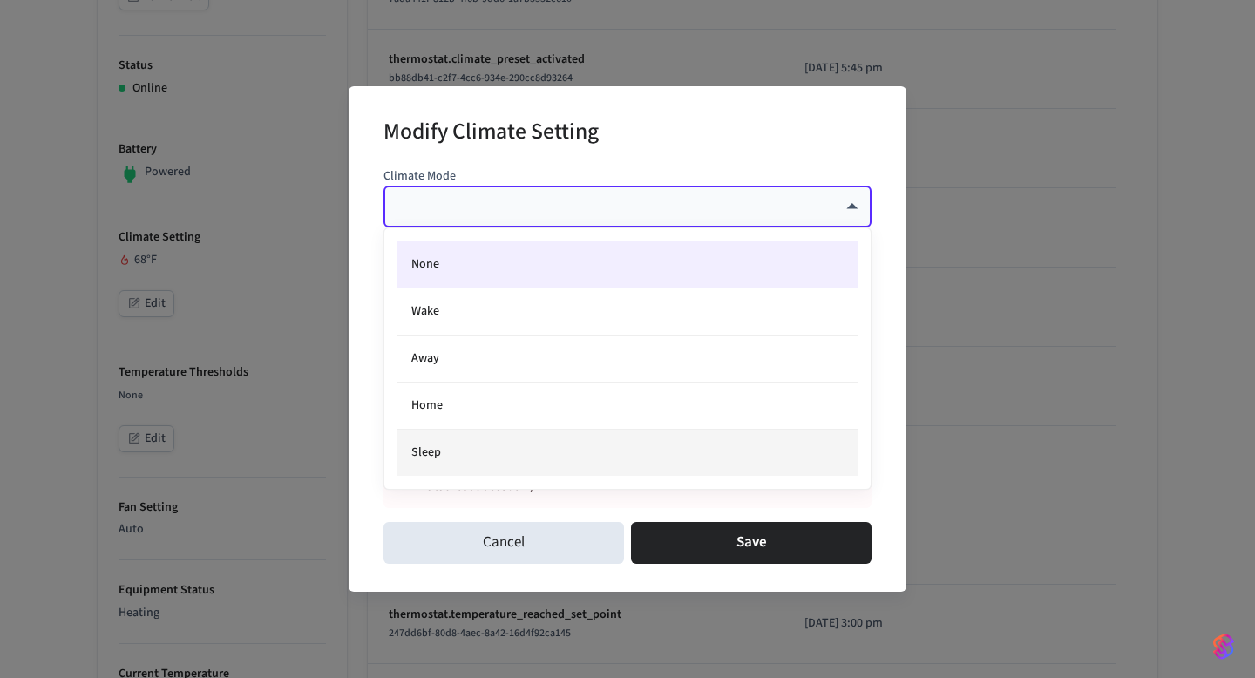
click at [503, 435] on li "Sleep" at bounding box center [627, 453] width 460 height 46
type input "*****"
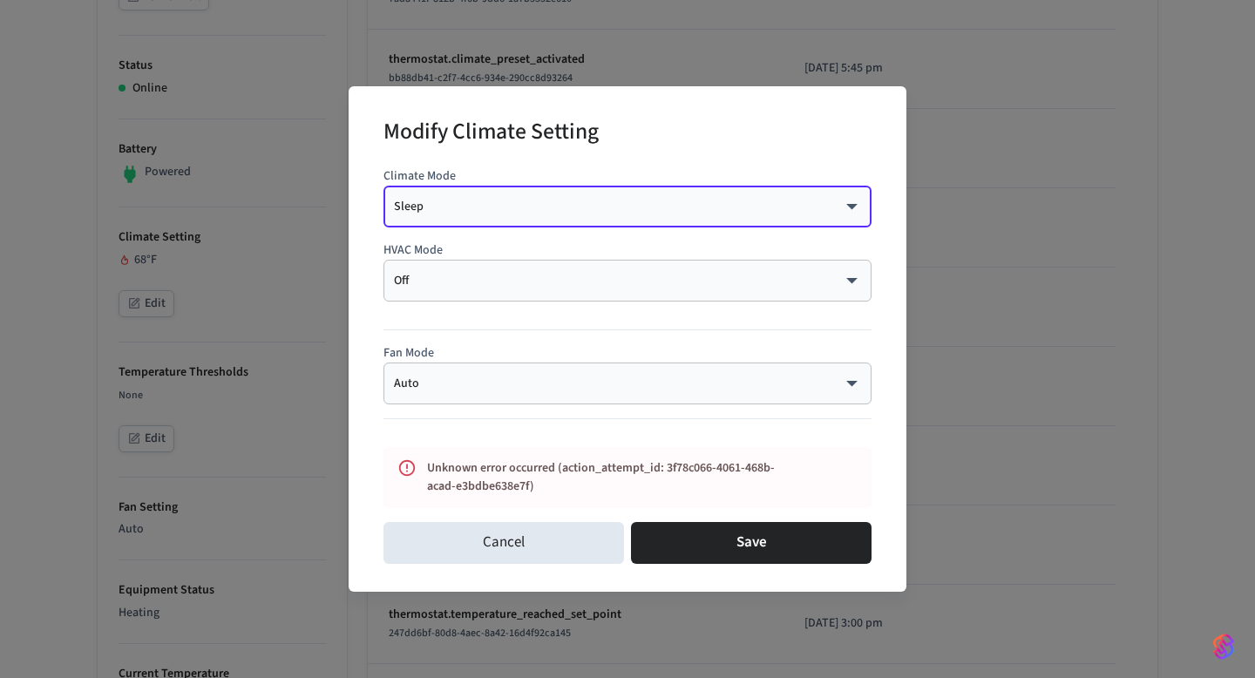
click at [705, 568] on div "Cancel Save" at bounding box center [627, 543] width 488 height 56
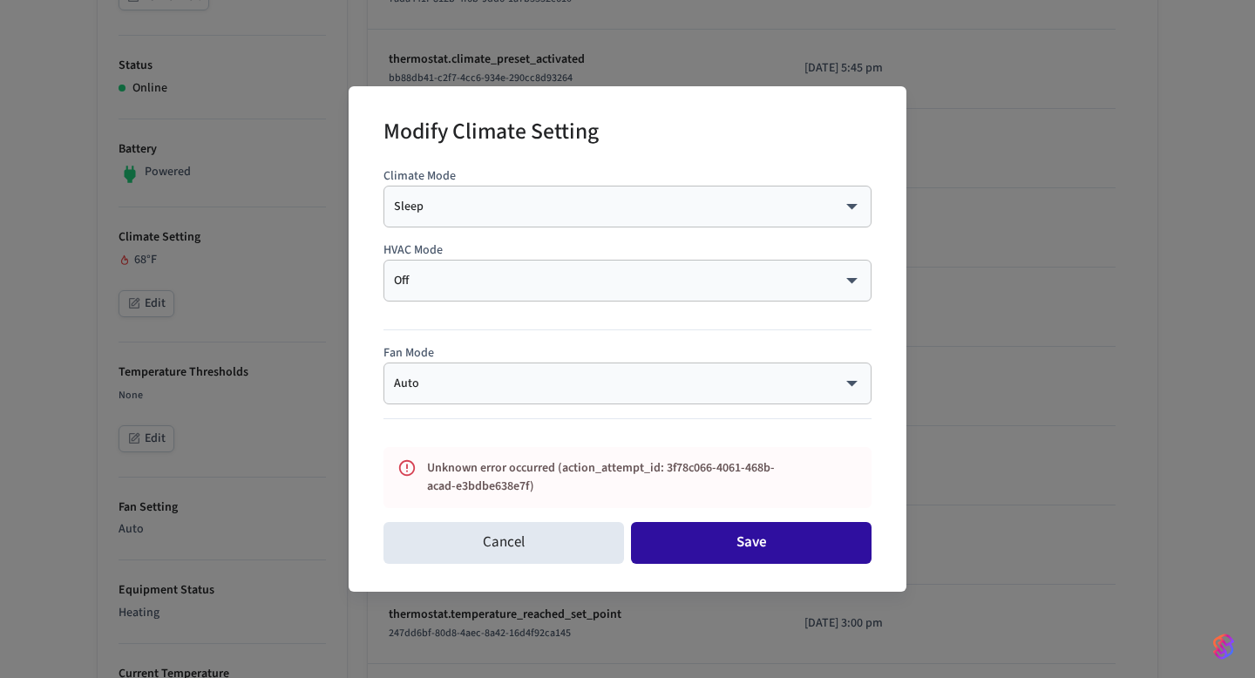
click at [714, 550] on button "Save" at bounding box center [751, 543] width 240 height 42
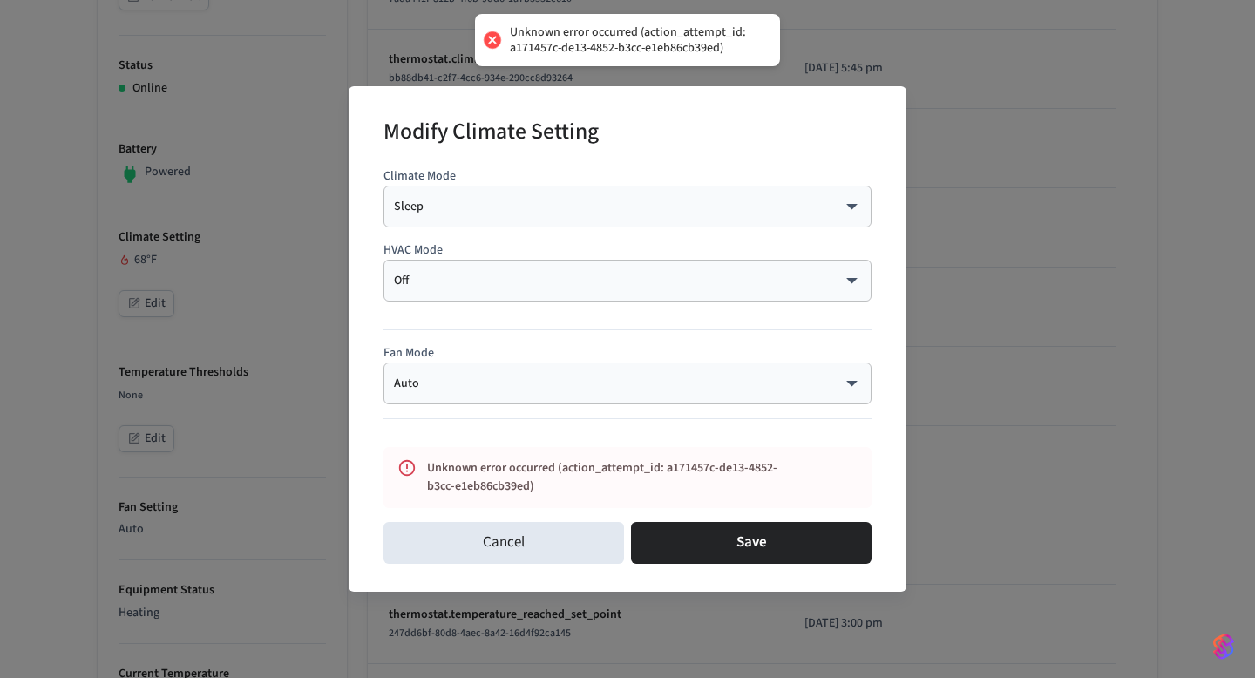
click at [621, 389] on body "Unknown error occurred (action_attempt_id: a171457c-de13-4852-b3cc-e1eb86cb39ed…" at bounding box center [627, 434] width 1255 height 1729
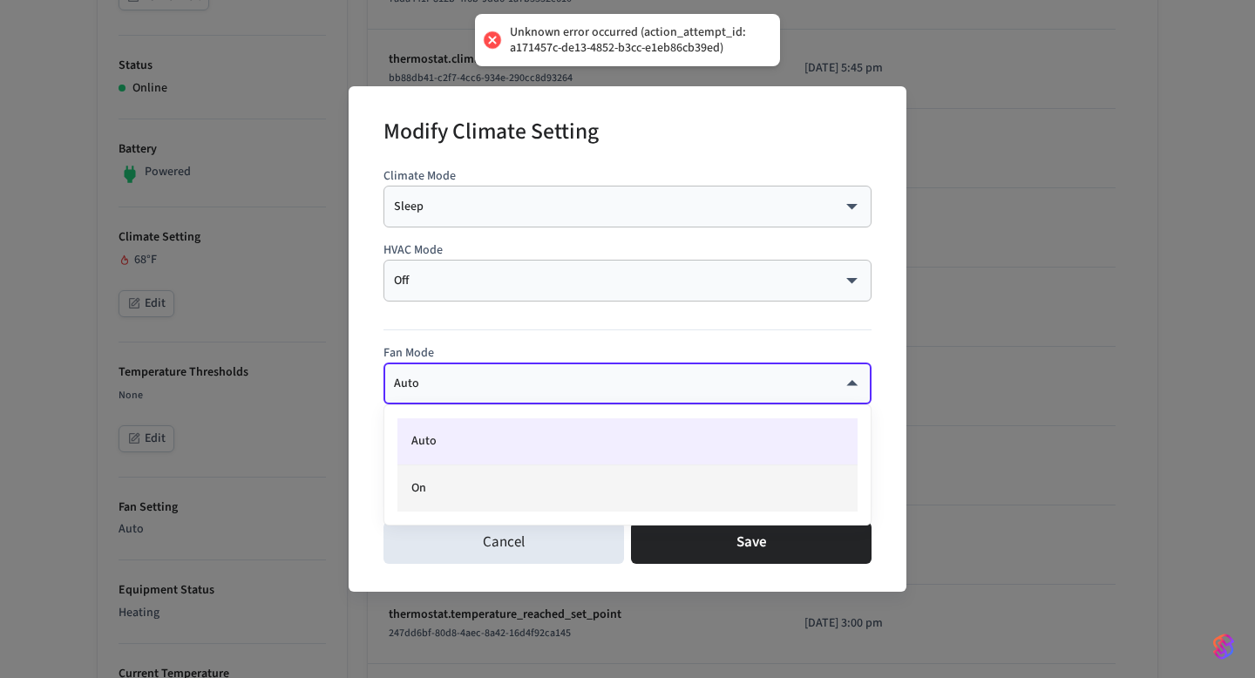
click at [541, 477] on li "On" at bounding box center [627, 488] width 460 height 46
type input "**"
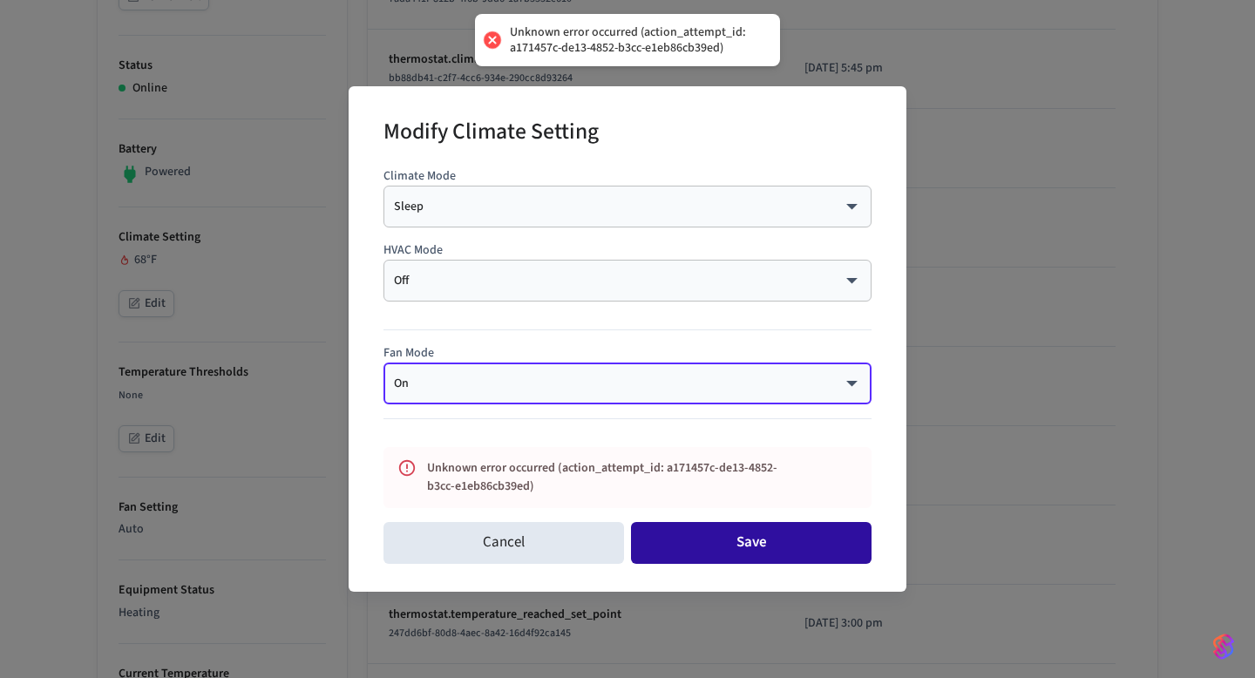
click at [734, 544] on button "Save" at bounding box center [751, 543] width 240 height 42
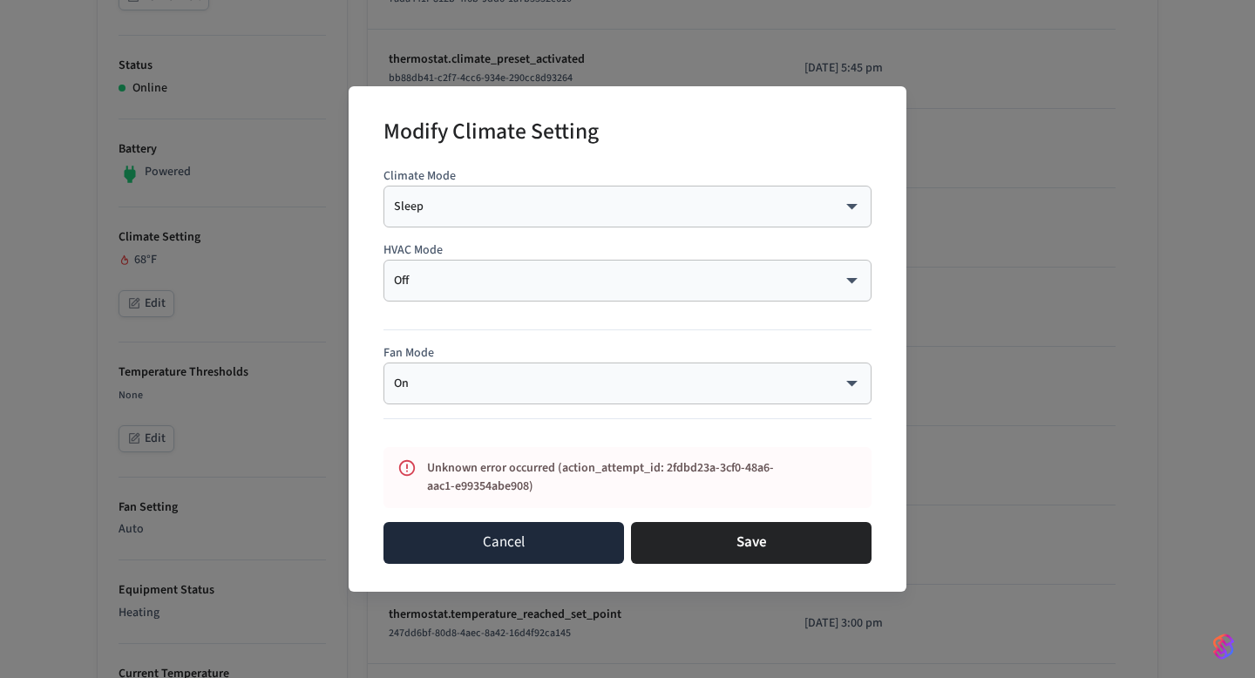
click at [542, 541] on button "Cancel" at bounding box center [503, 543] width 240 height 42
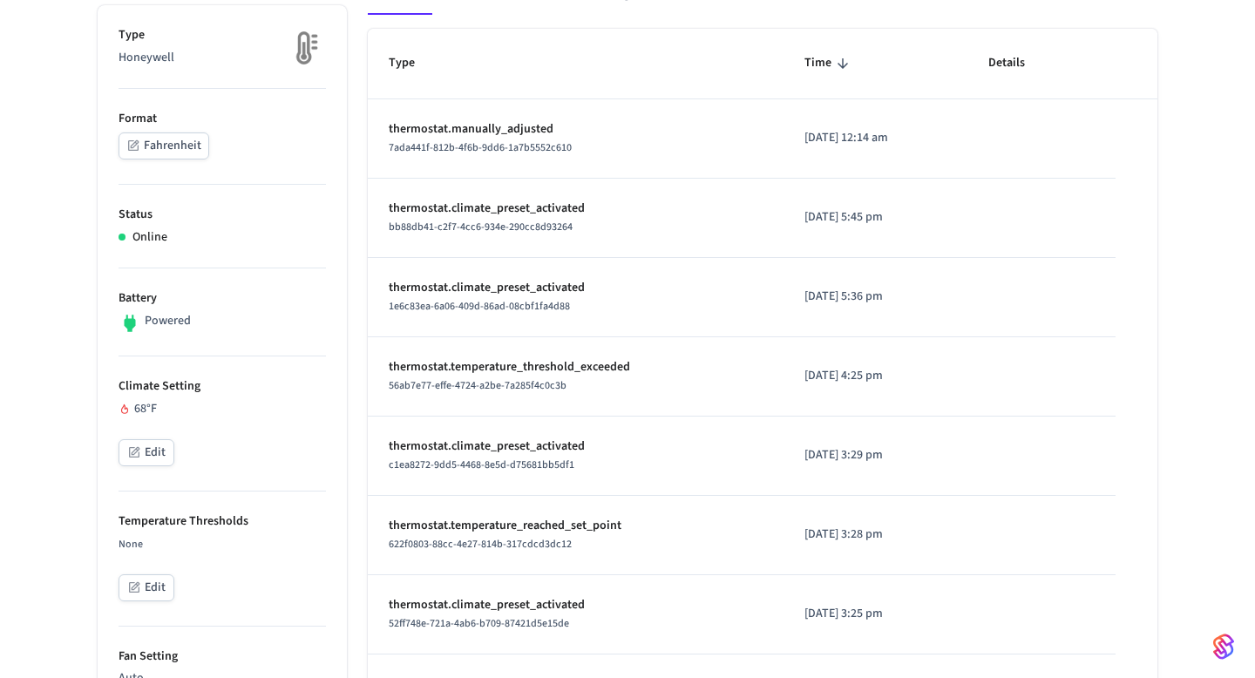
scroll to position [0, 0]
